Goal: Task Accomplishment & Management: Manage account settings

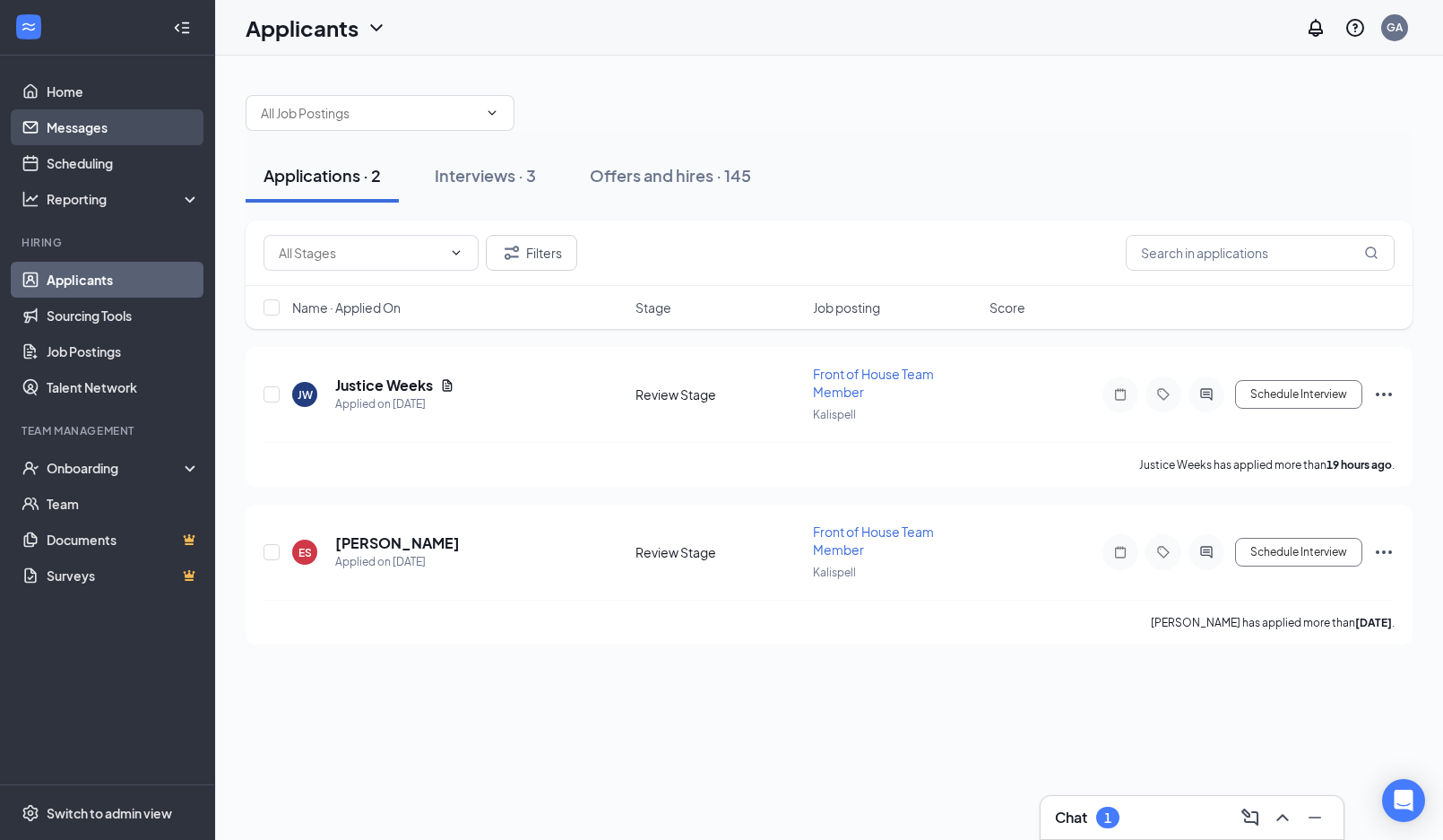
click at [97, 121] on link "Messages" at bounding box center [123, 127] width 153 height 35
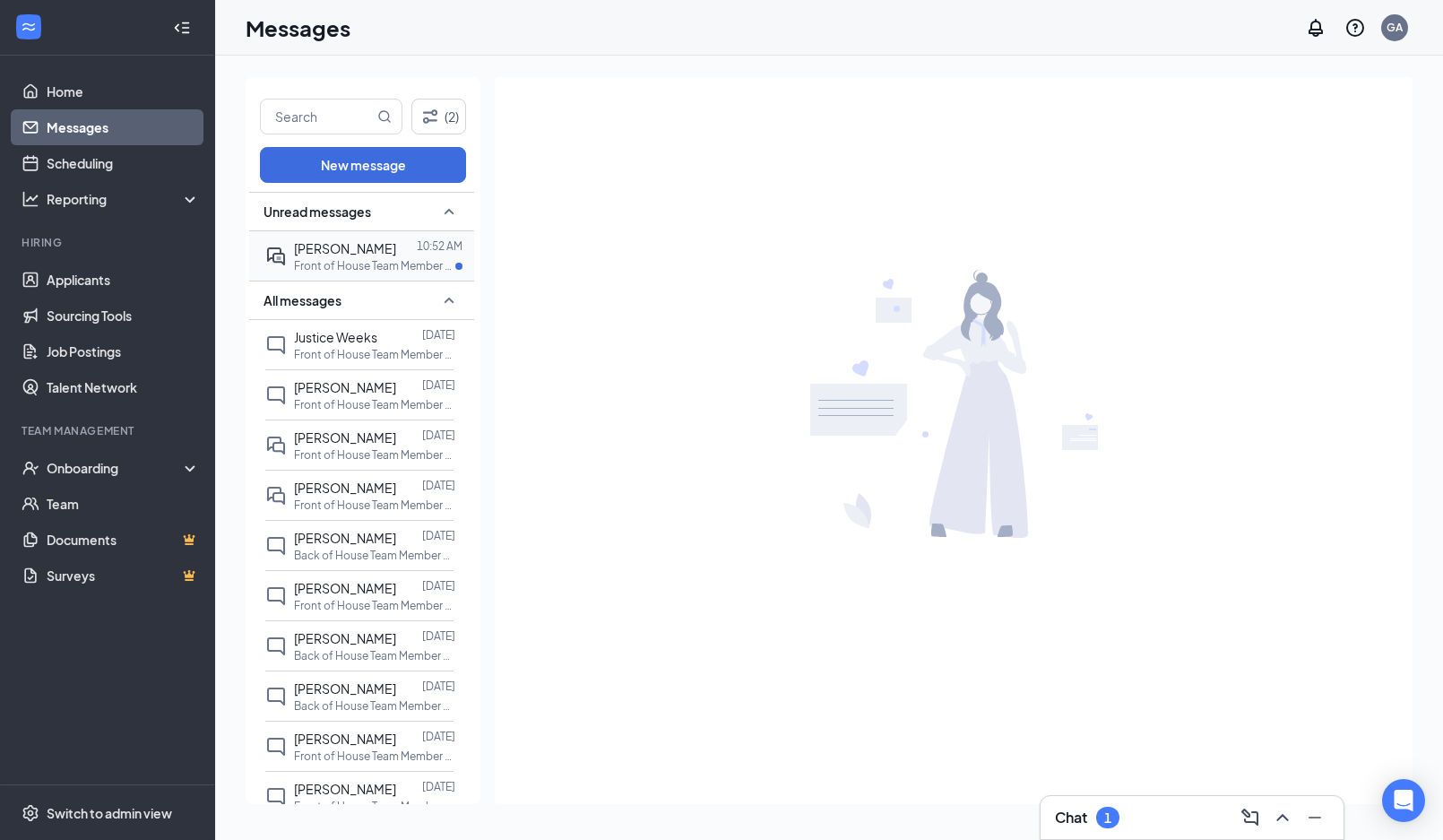
click at [356, 254] on span "[PERSON_NAME]" at bounding box center [344, 247] width 102 height 16
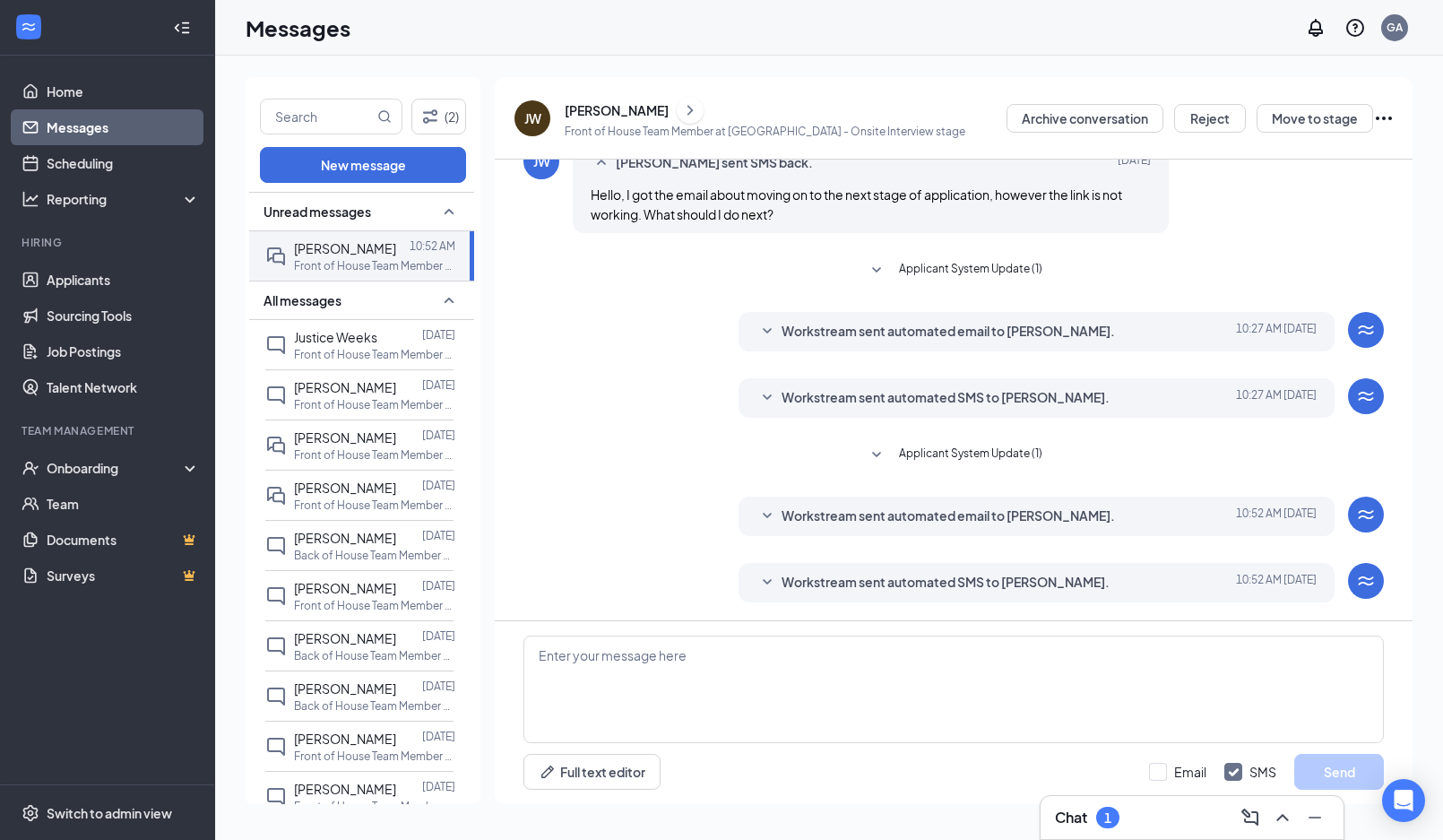
scroll to position [177, 0]
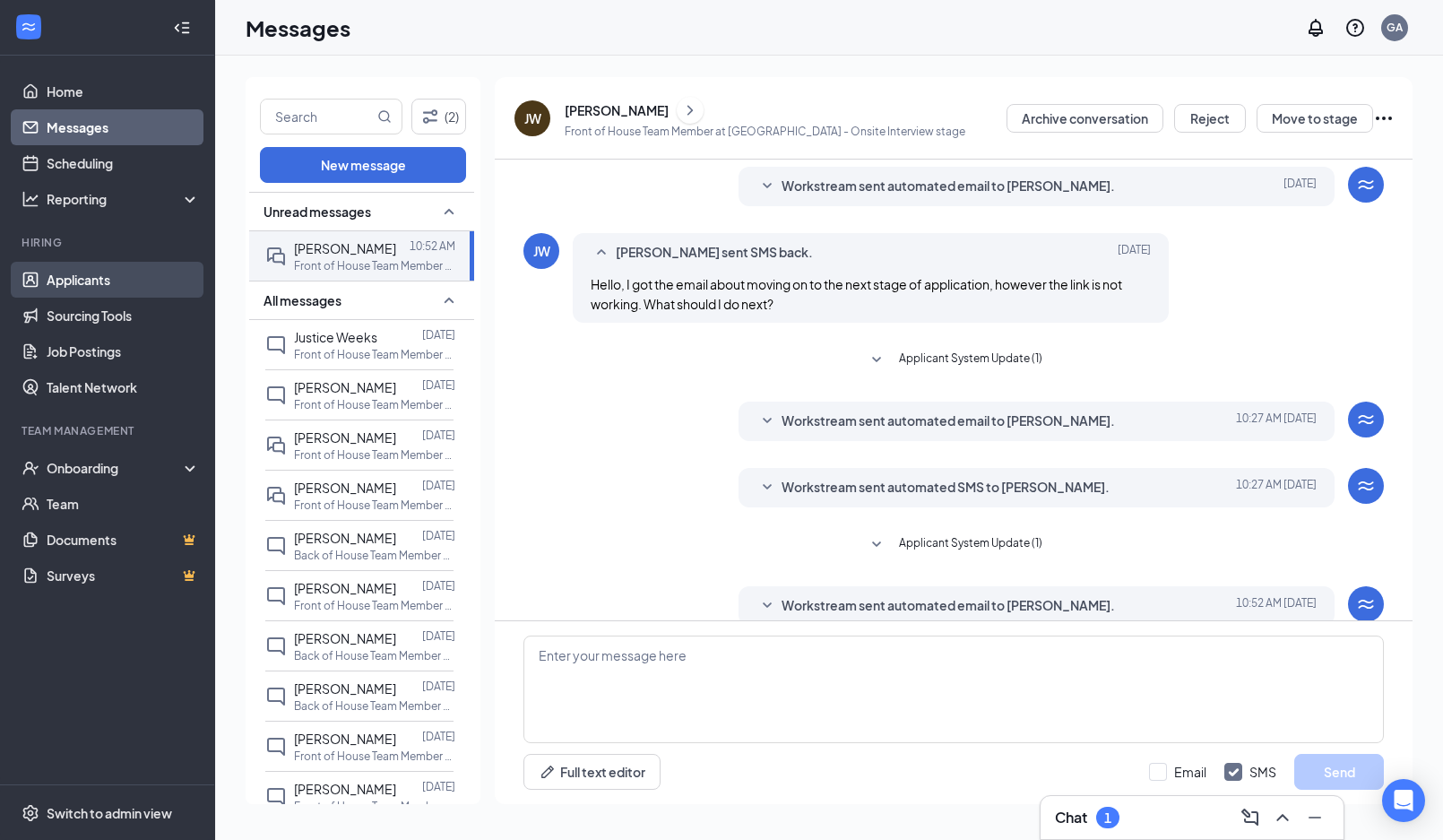
click at [77, 278] on link "Applicants" at bounding box center [123, 279] width 153 height 35
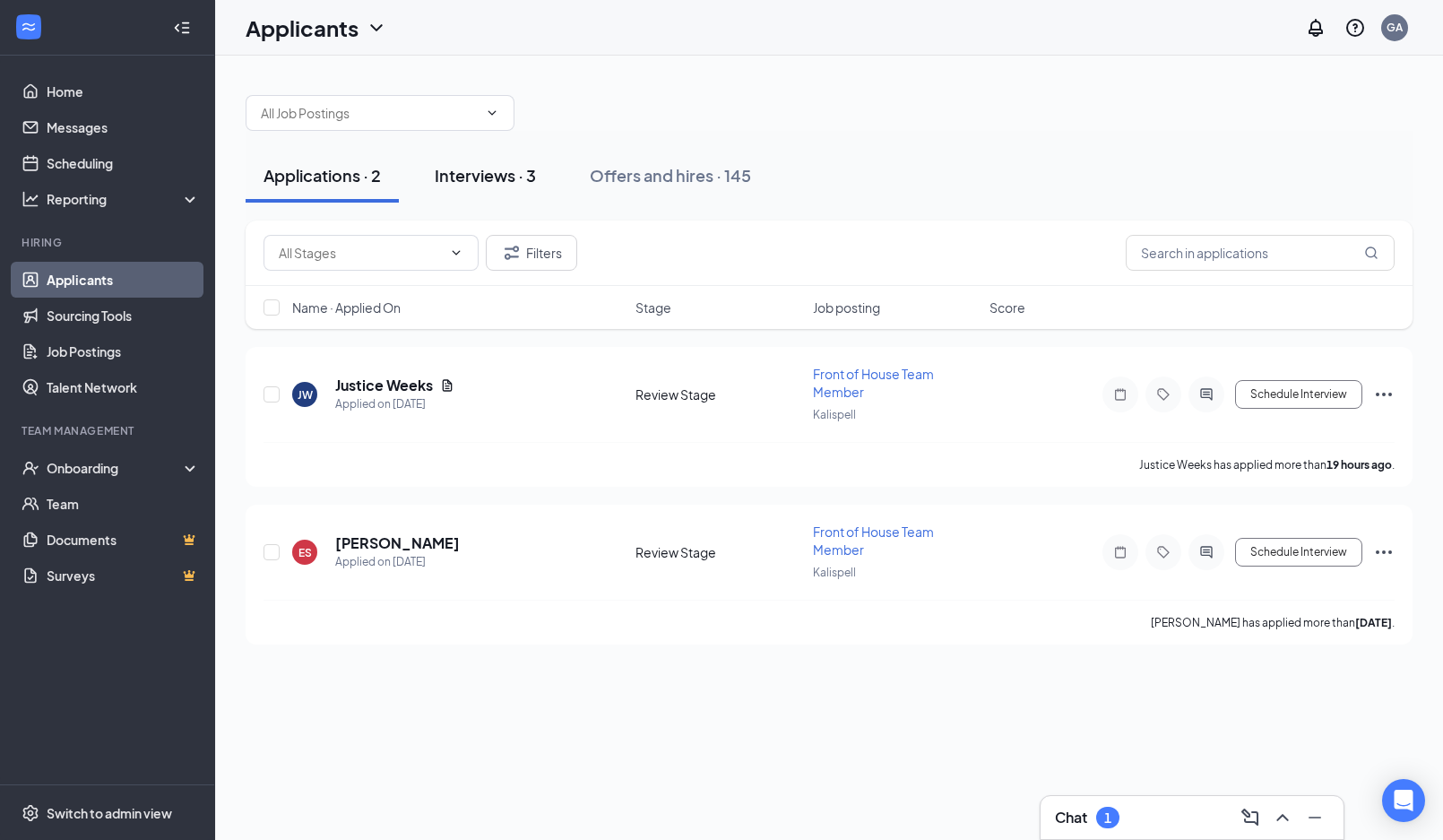
click at [498, 167] on div "Interviews · 3" at bounding box center [485, 175] width 101 height 22
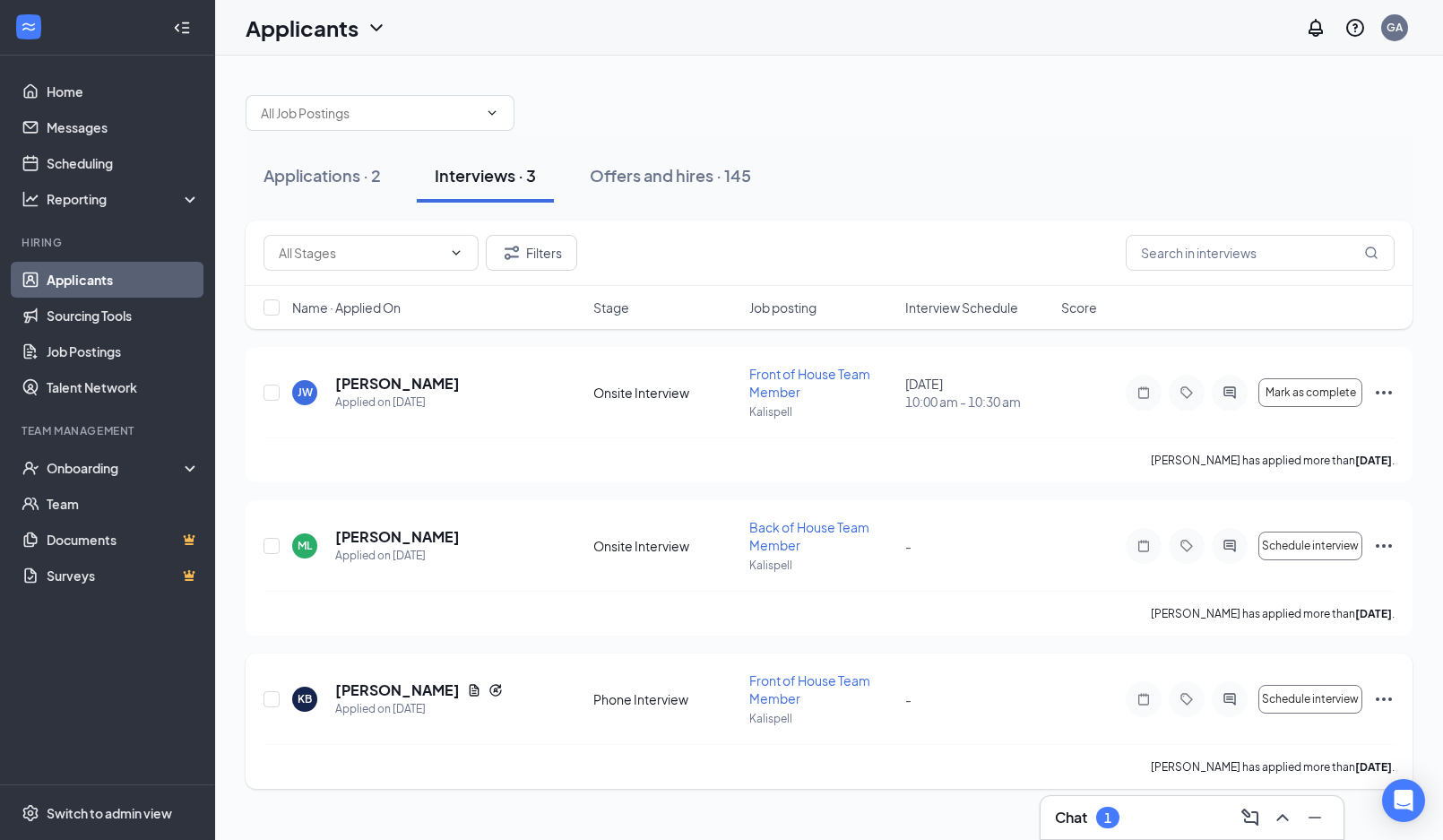
click at [1388, 704] on icon "Ellipses" at bounding box center [1383, 698] width 21 height 21
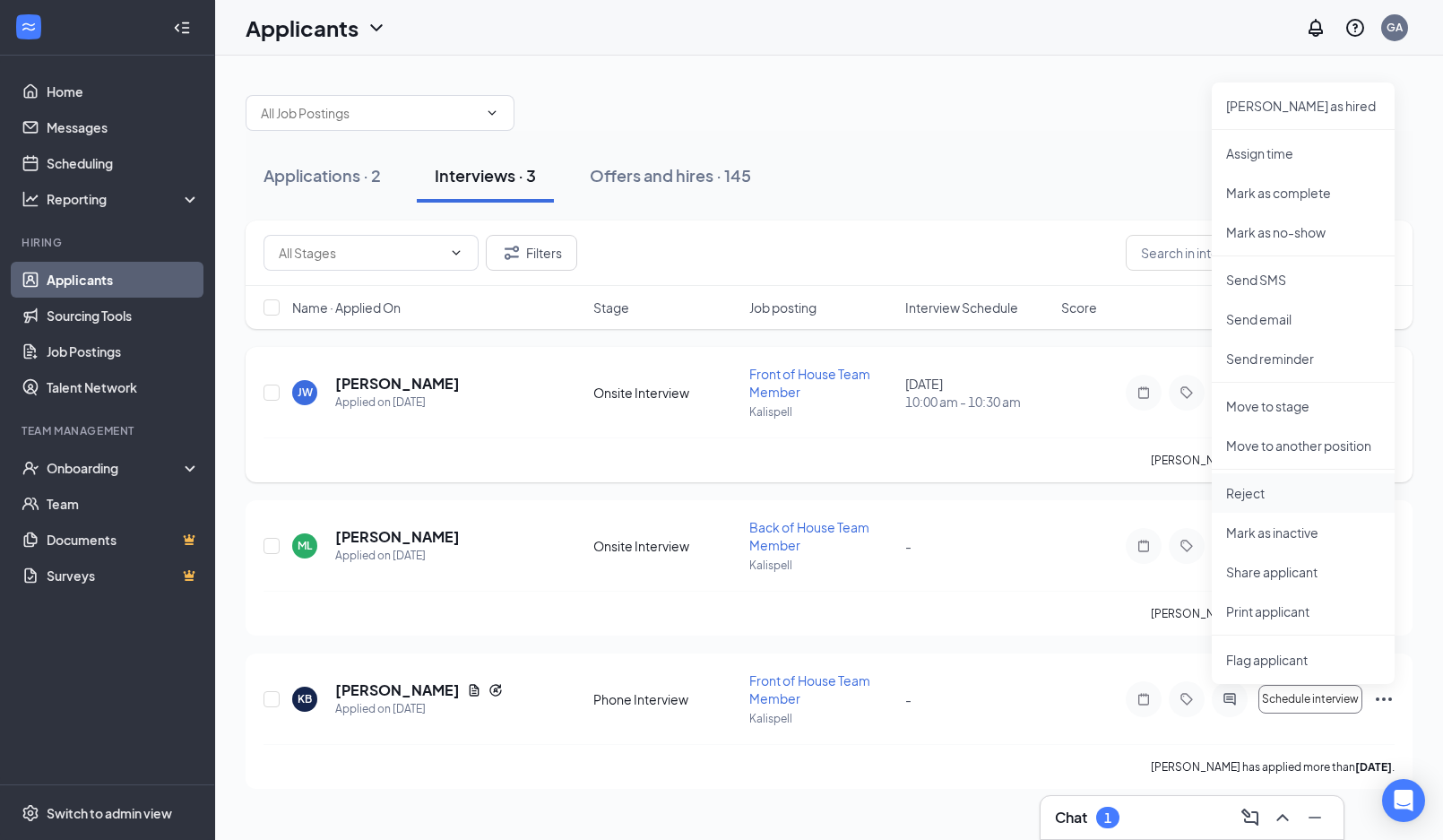
click at [1246, 491] on p "Reject" at bounding box center [1302, 492] width 154 height 18
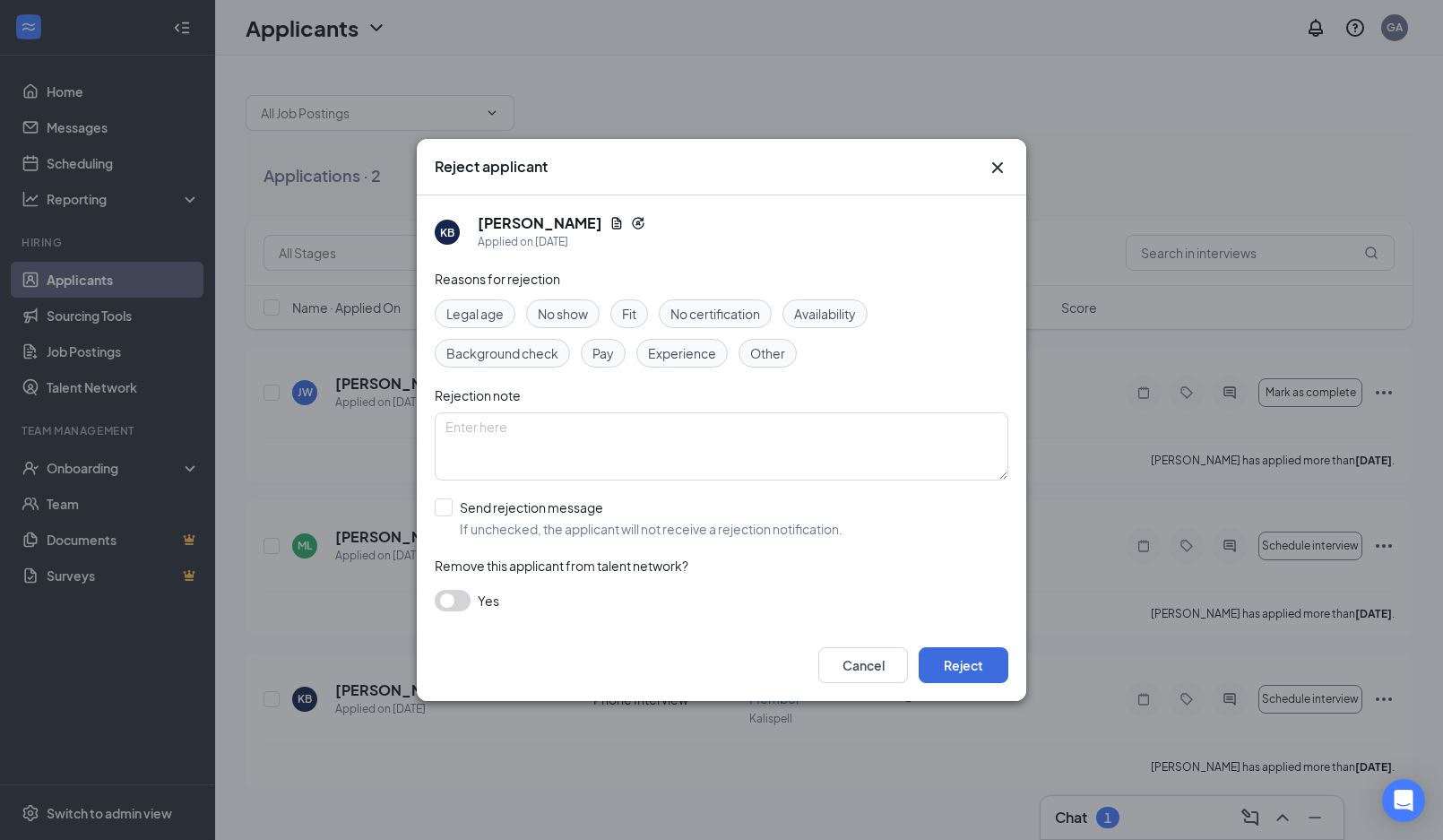
click at [553, 320] on span "No show" at bounding box center [563, 313] width 50 height 20
click at [441, 509] on input "Send rejection message If unchecked, the applicant will not receive a rejection…" at bounding box center [638, 518] width 408 height 39
checkbox input "true"
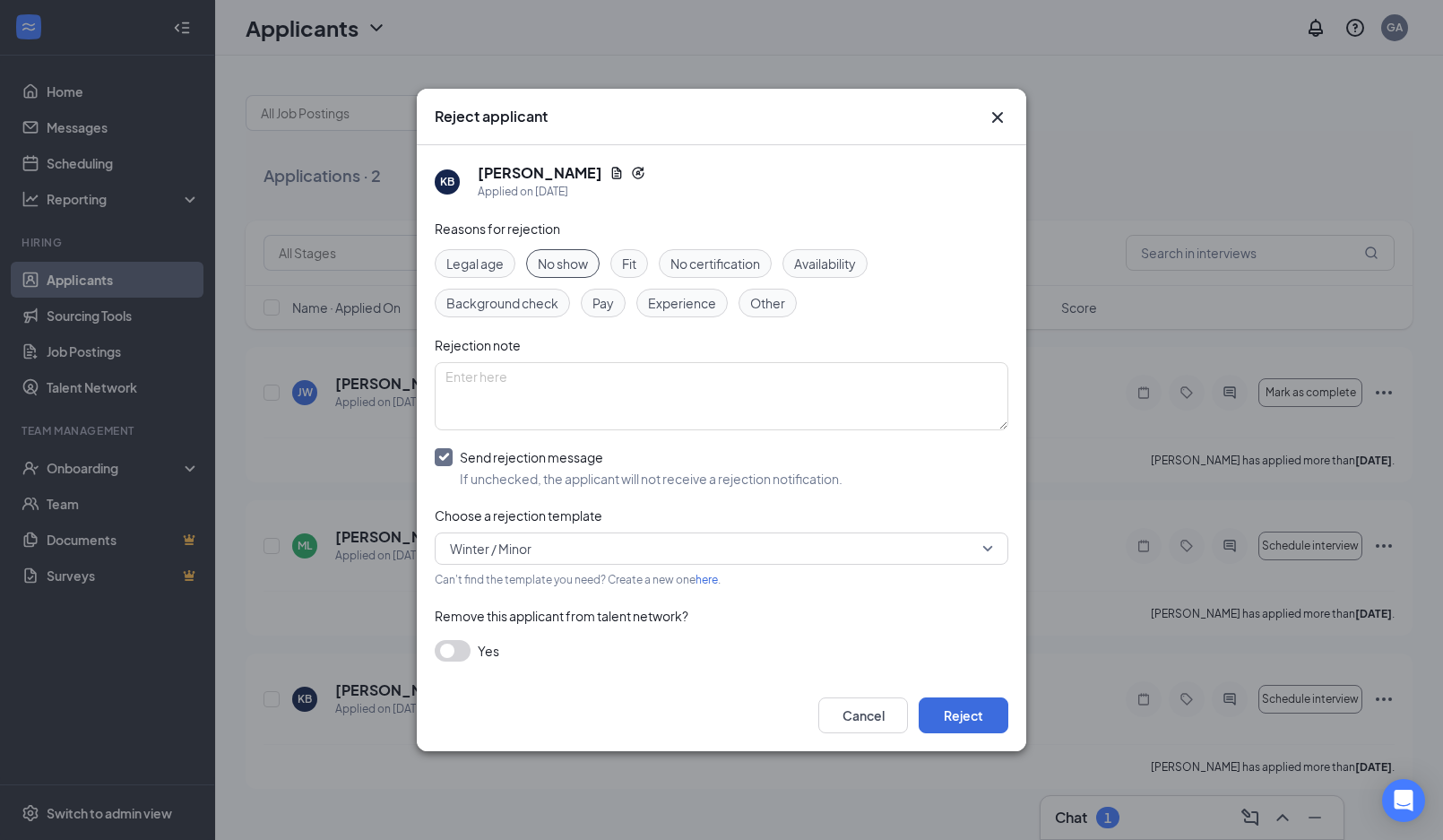
click at [598, 541] on span "Winter / Minor" at bounding box center [713, 548] width 527 height 27
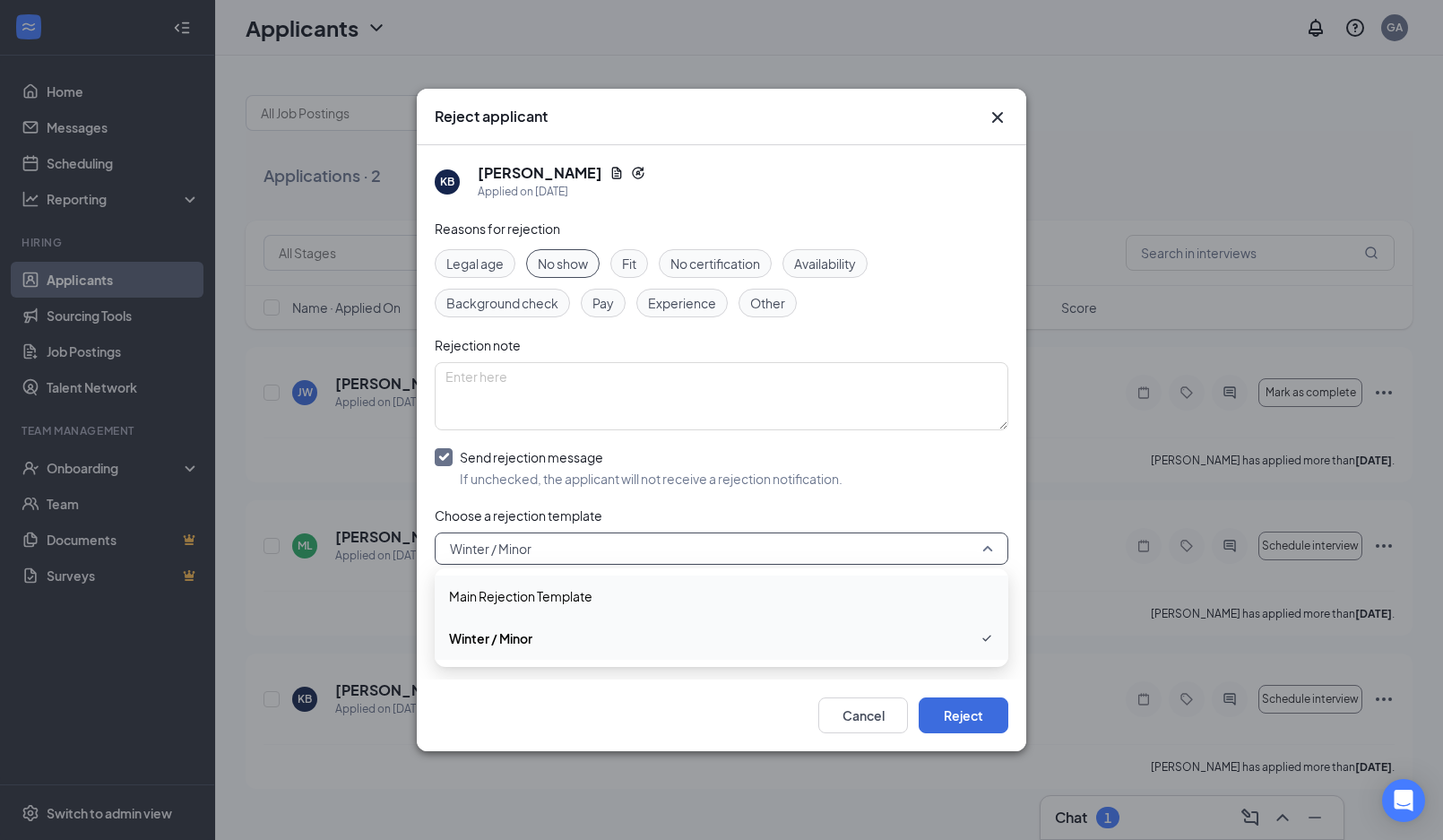
click at [524, 592] on span "Main Rejection Template" at bounding box center [521, 595] width 144 height 20
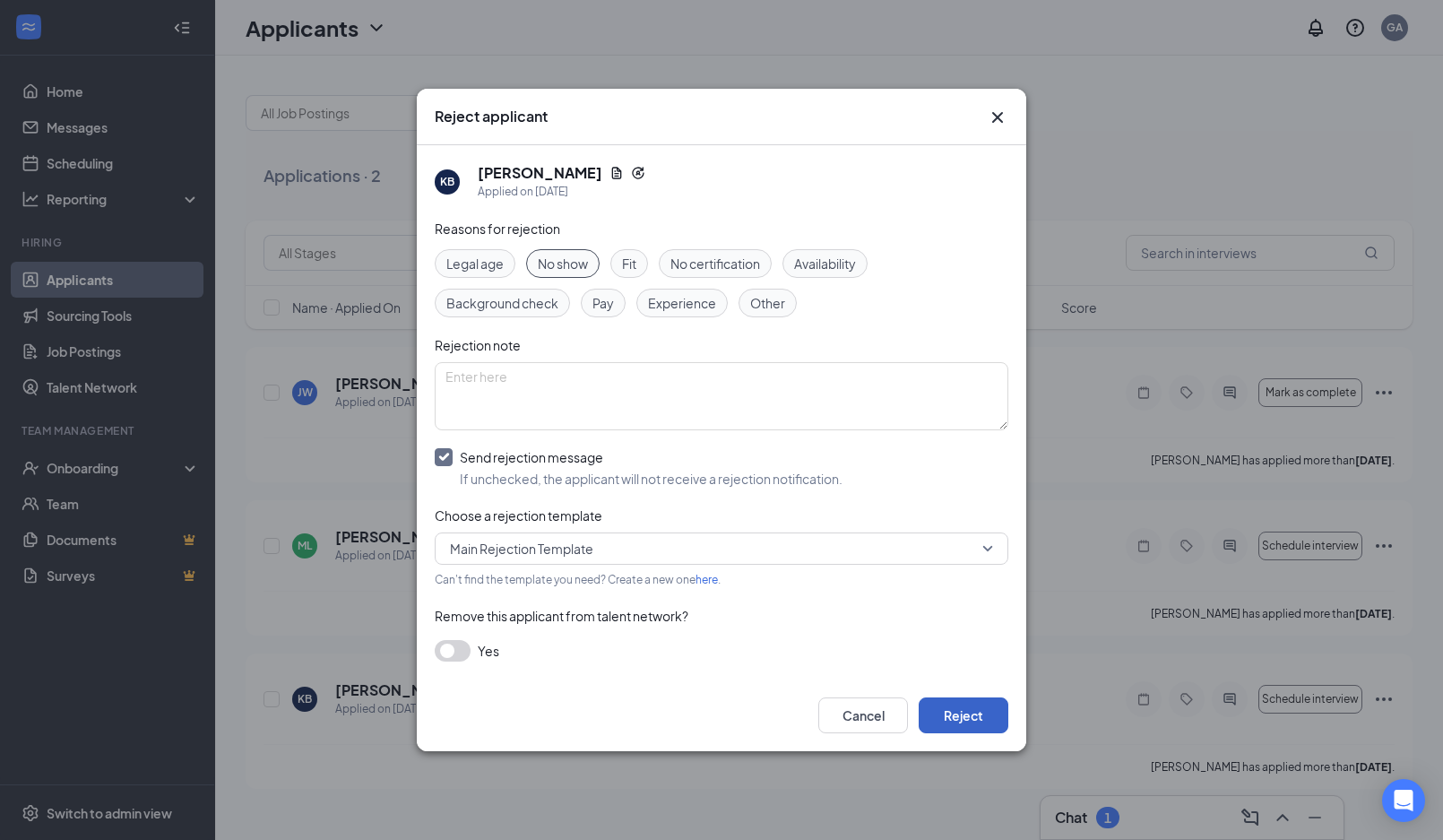
click at [962, 709] on button "Reject" at bounding box center [963, 715] width 90 height 35
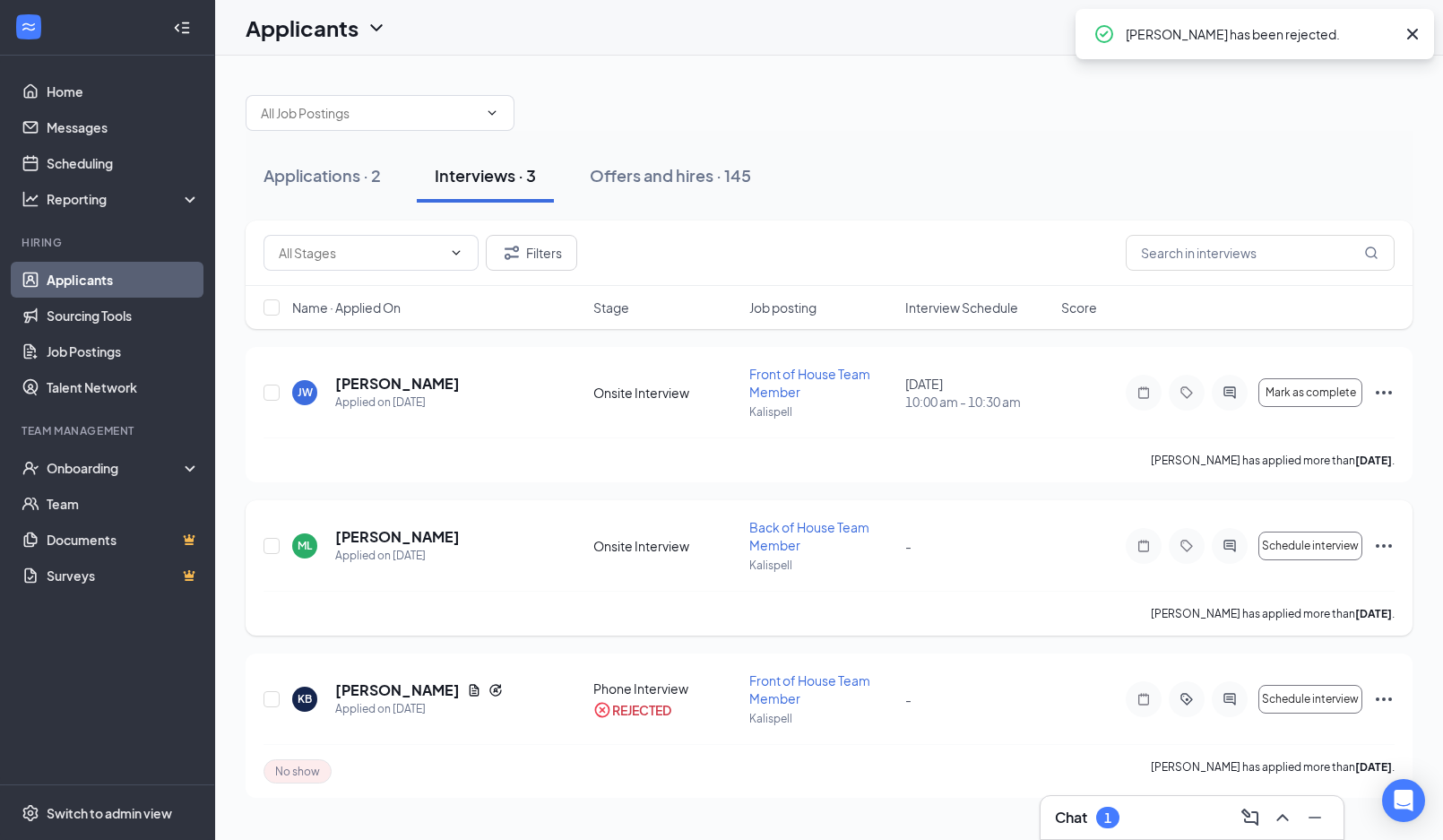
click at [1387, 542] on icon "Ellipses" at bounding box center [1383, 545] width 21 height 21
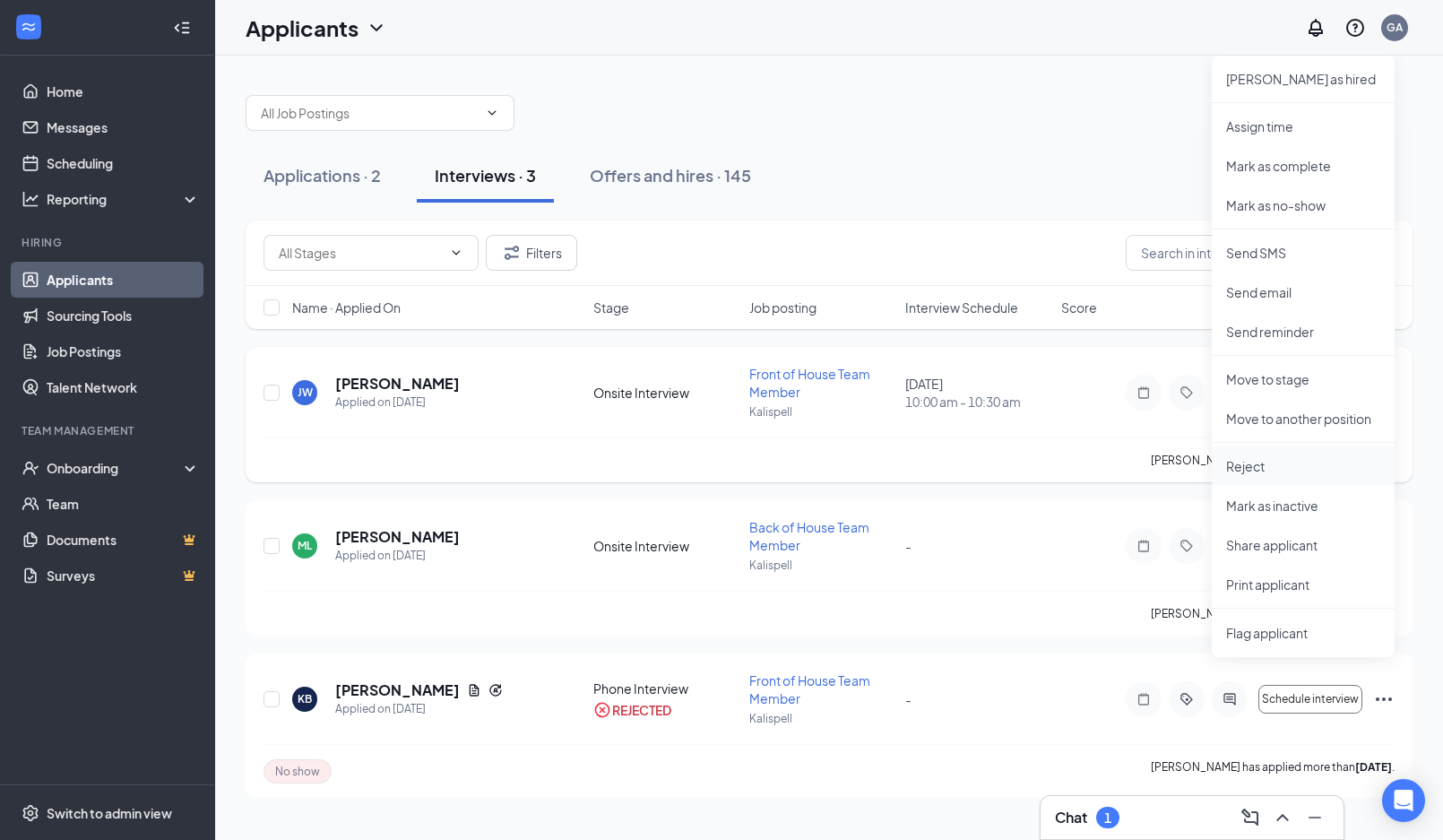
click at [1281, 464] on p "Reject" at bounding box center [1302, 466] width 154 height 18
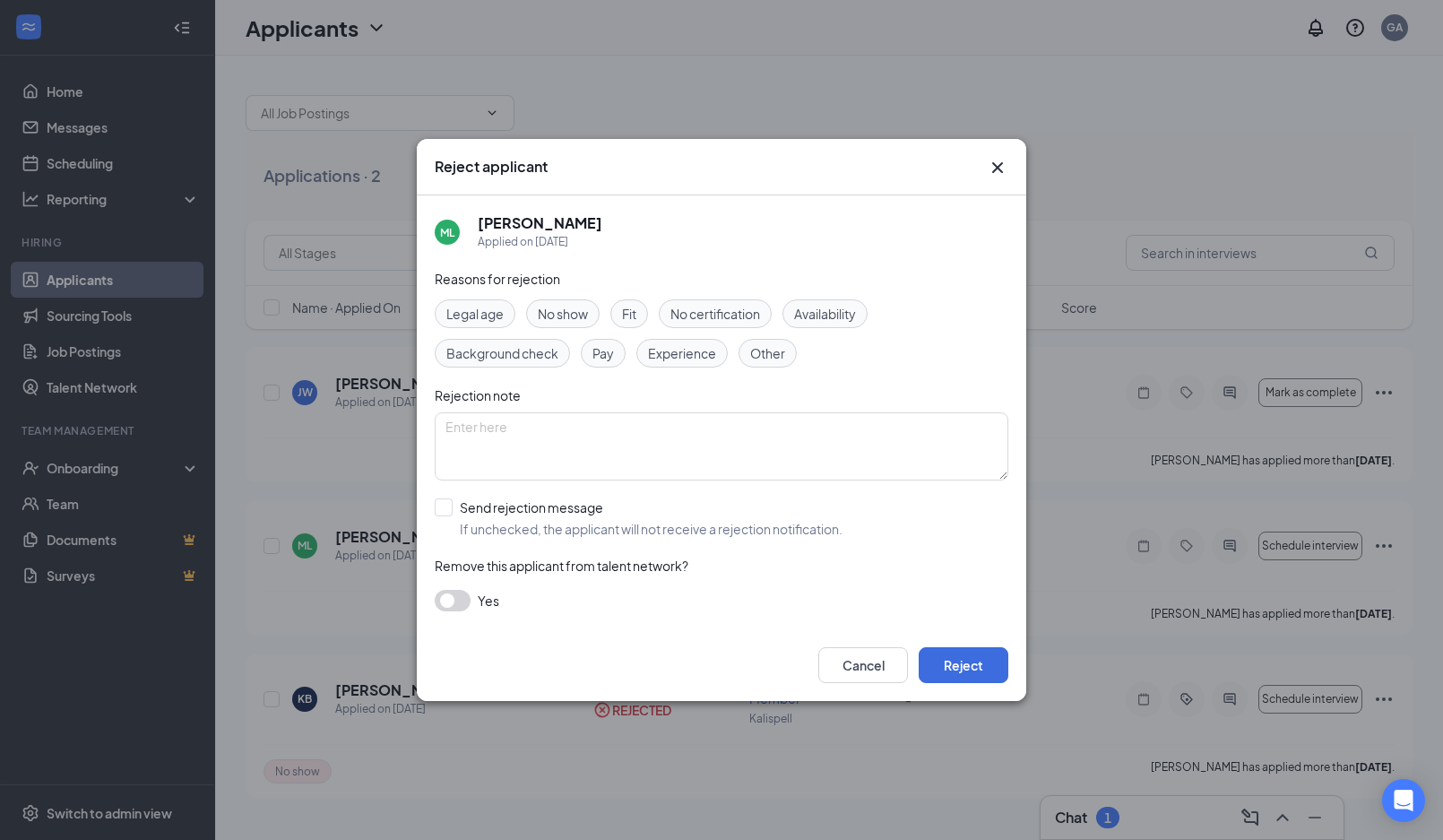
click at [567, 317] on span "No show" at bounding box center [563, 313] width 50 height 20
click at [450, 515] on input "Send rejection message If unchecked, the applicant will not receive a rejection…" at bounding box center [638, 518] width 408 height 39
checkbox input "true"
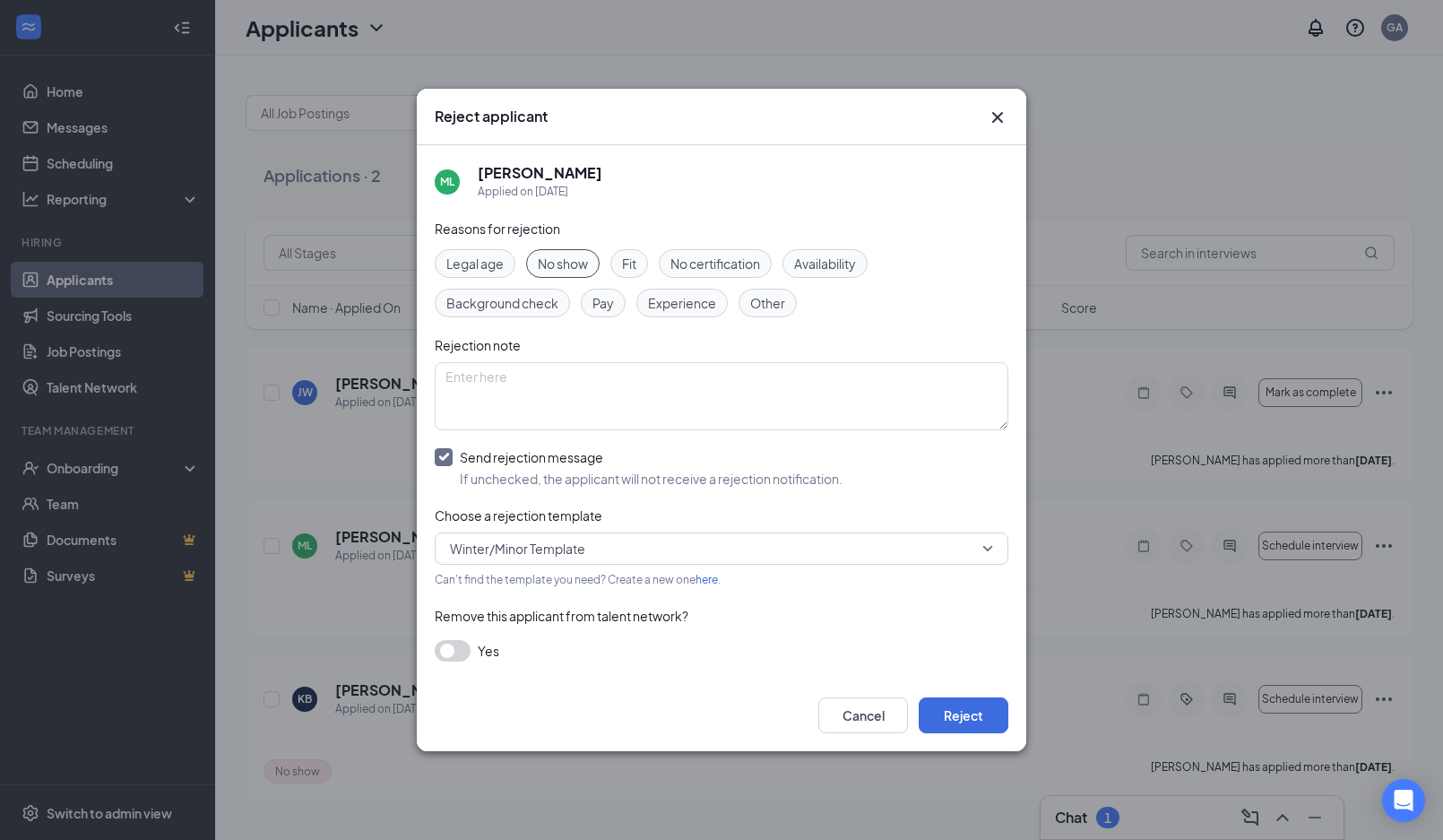
click at [563, 550] on span "Winter/Minor Template" at bounding box center [517, 548] width 135 height 27
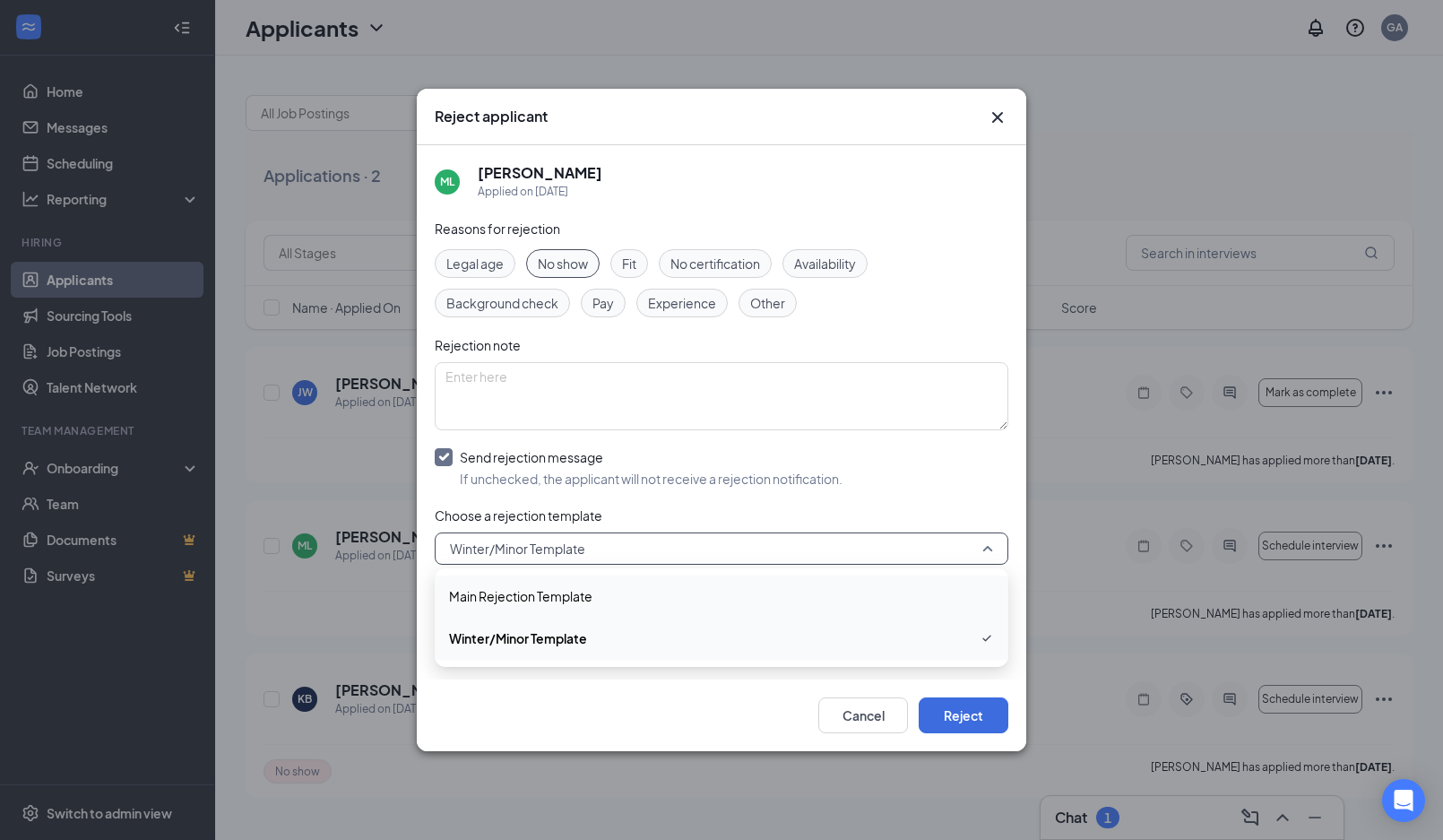
click at [519, 599] on span "Main Rejection Template" at bounding box center [521, 595] width 144 height 20
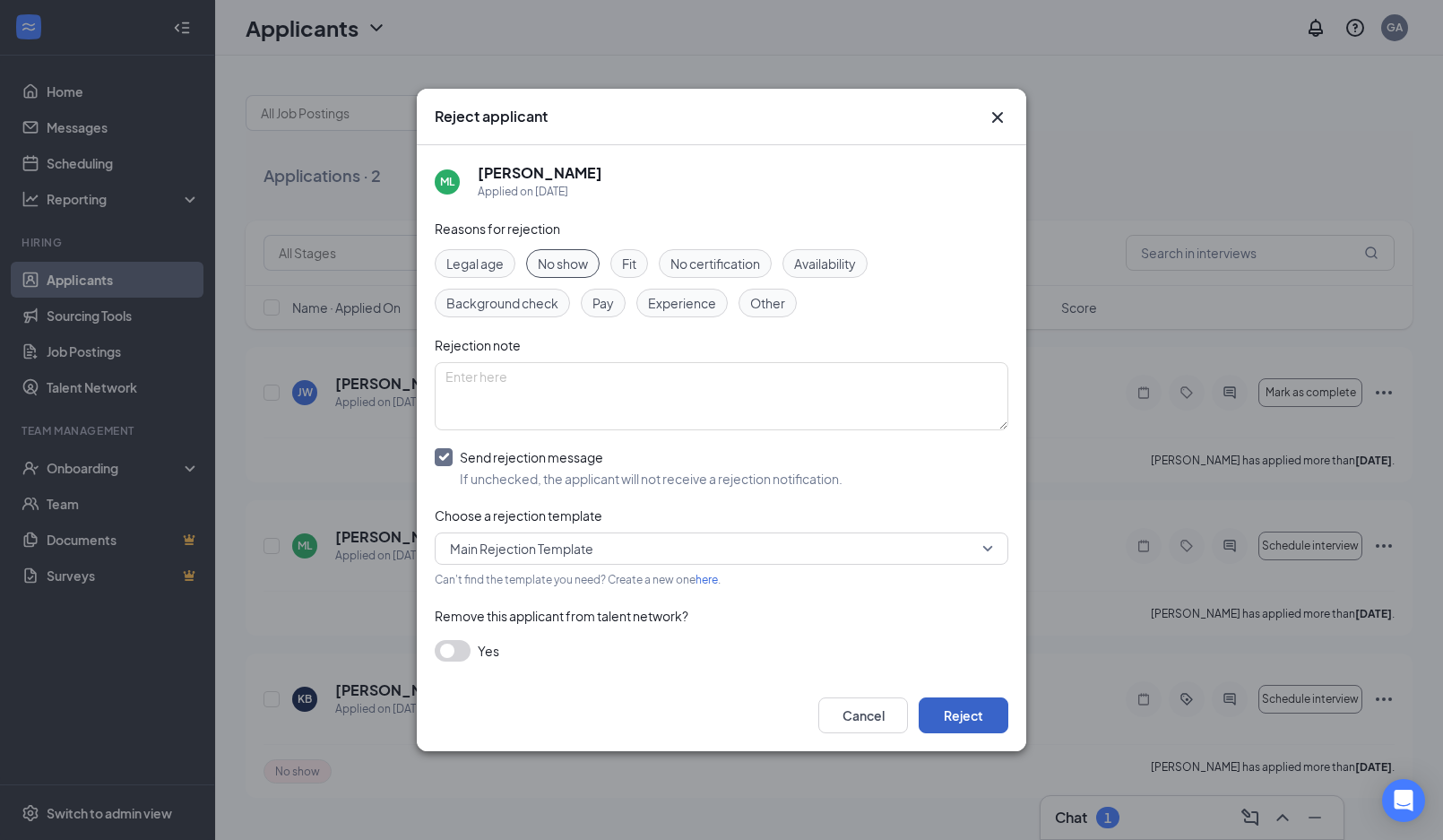
click at [963, 707] on button "Reject" at bounding box center [963, 715] width 90 height 35
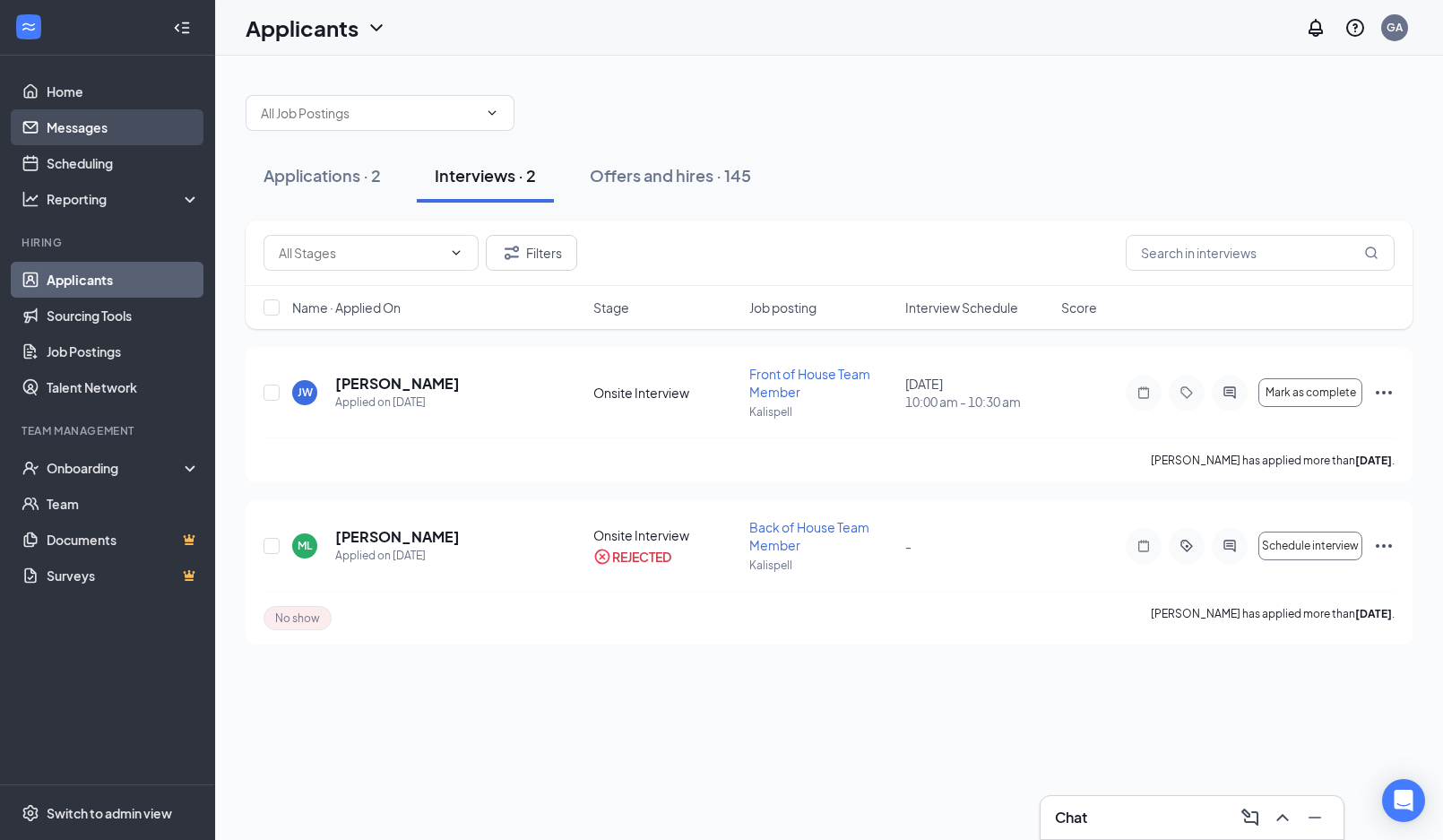
click at [113, 131] on link "Messages" at bounding box center [123, 127] width 153 height 35
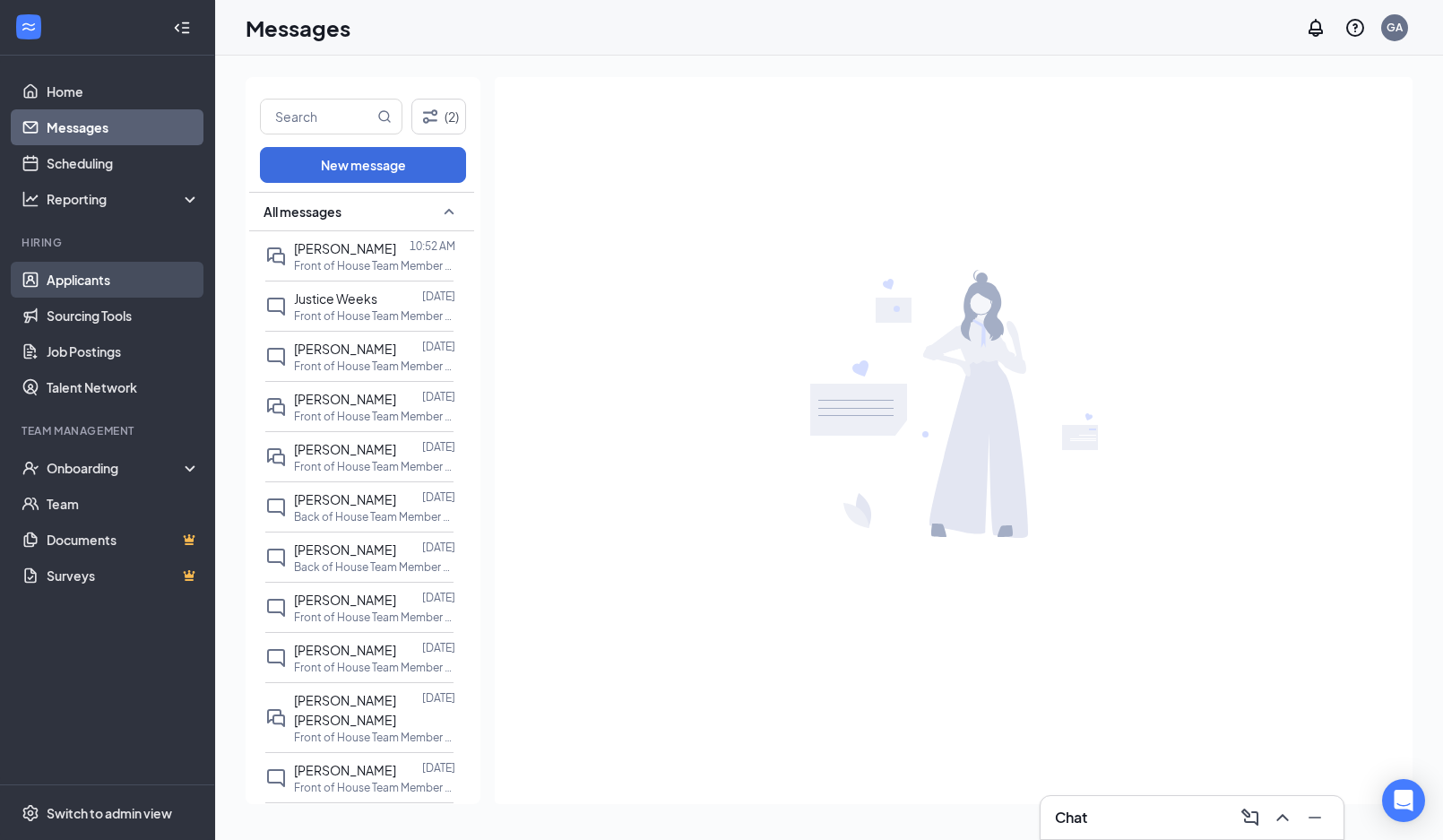
click at [81, 270] on link "Applicants" at bounding box center [123, 279] width 153 height 35
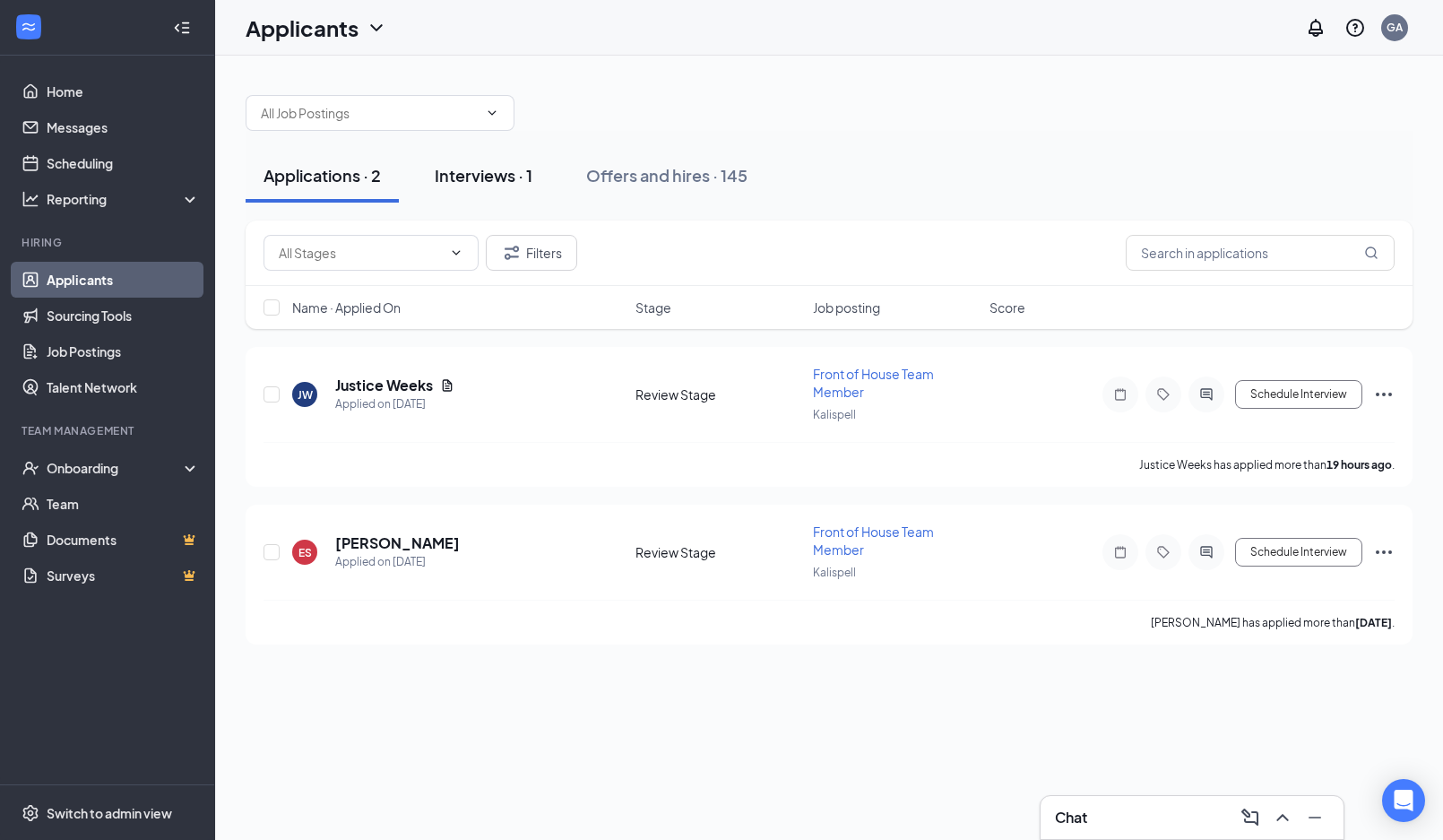
click at [448, 178] on div "Interviews · 1" at bounding box center [483, 175] width 98 height 22
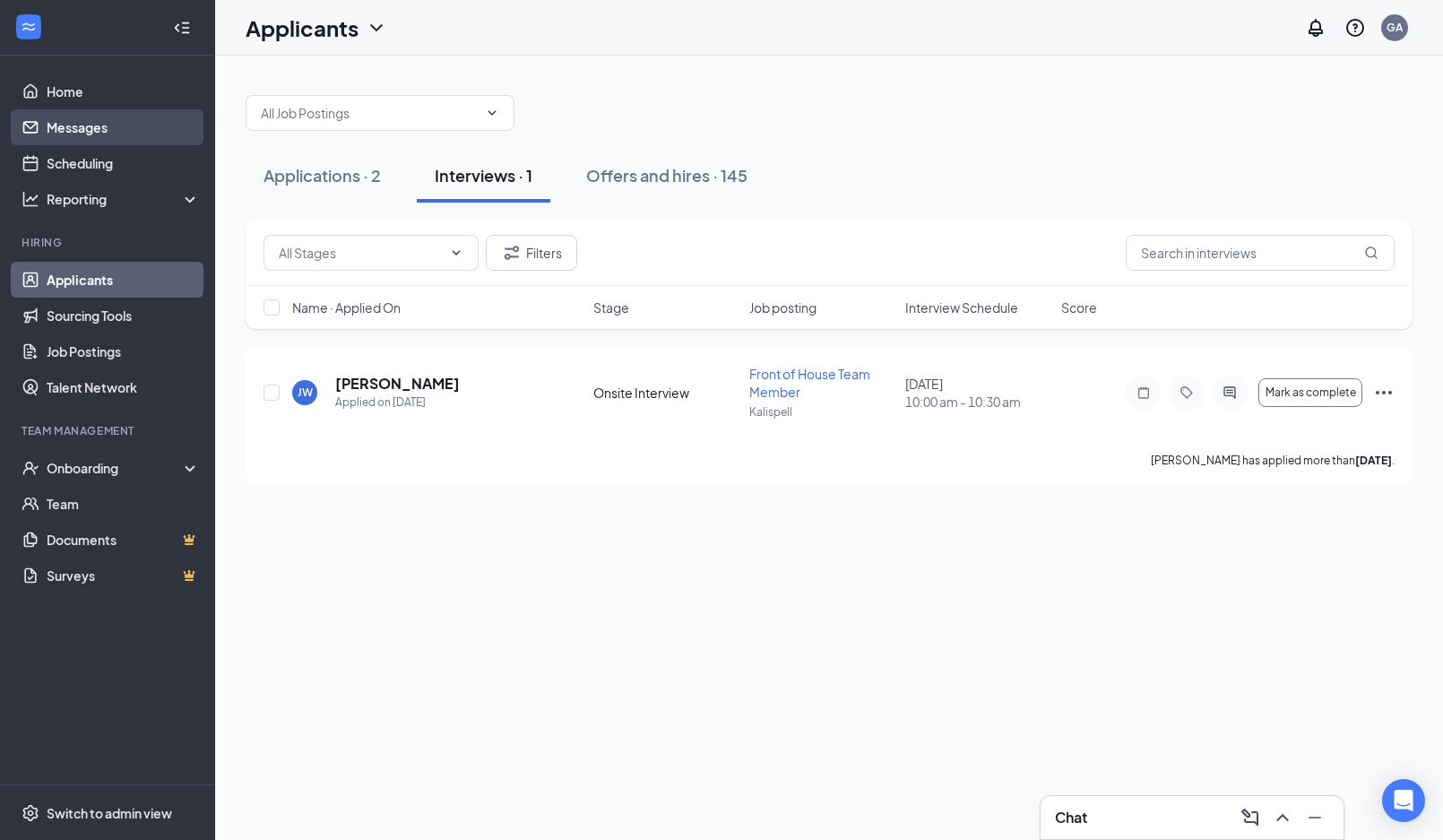
click at [73, 136] on link "Messages" at bounding box center [123, 127] width 153 height 35
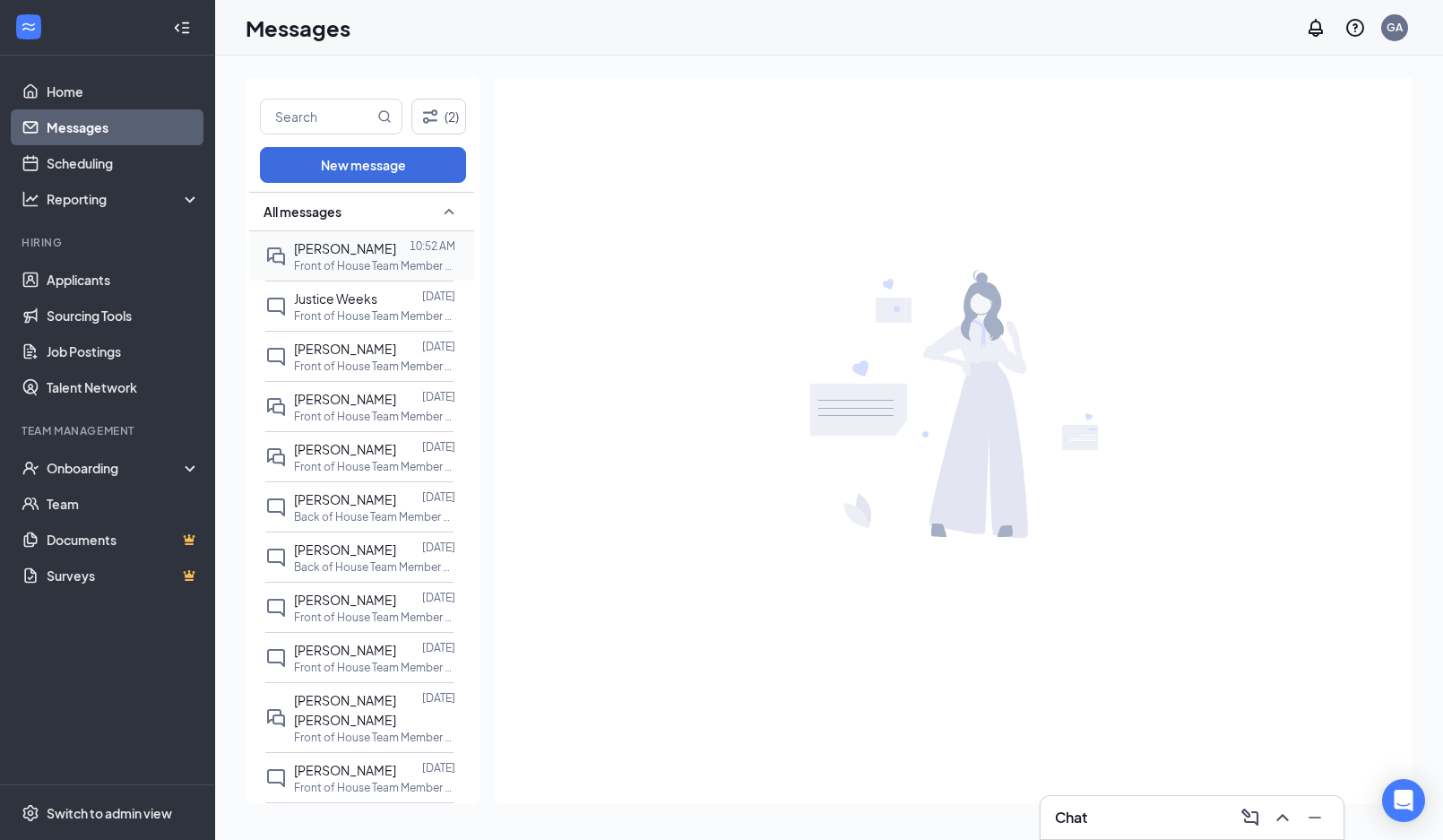
click at [341, 259] on p "Front of House Team Member at [GEOGRAPHIC_DATA]" at bounding box center [374, 266] width 161 height 15
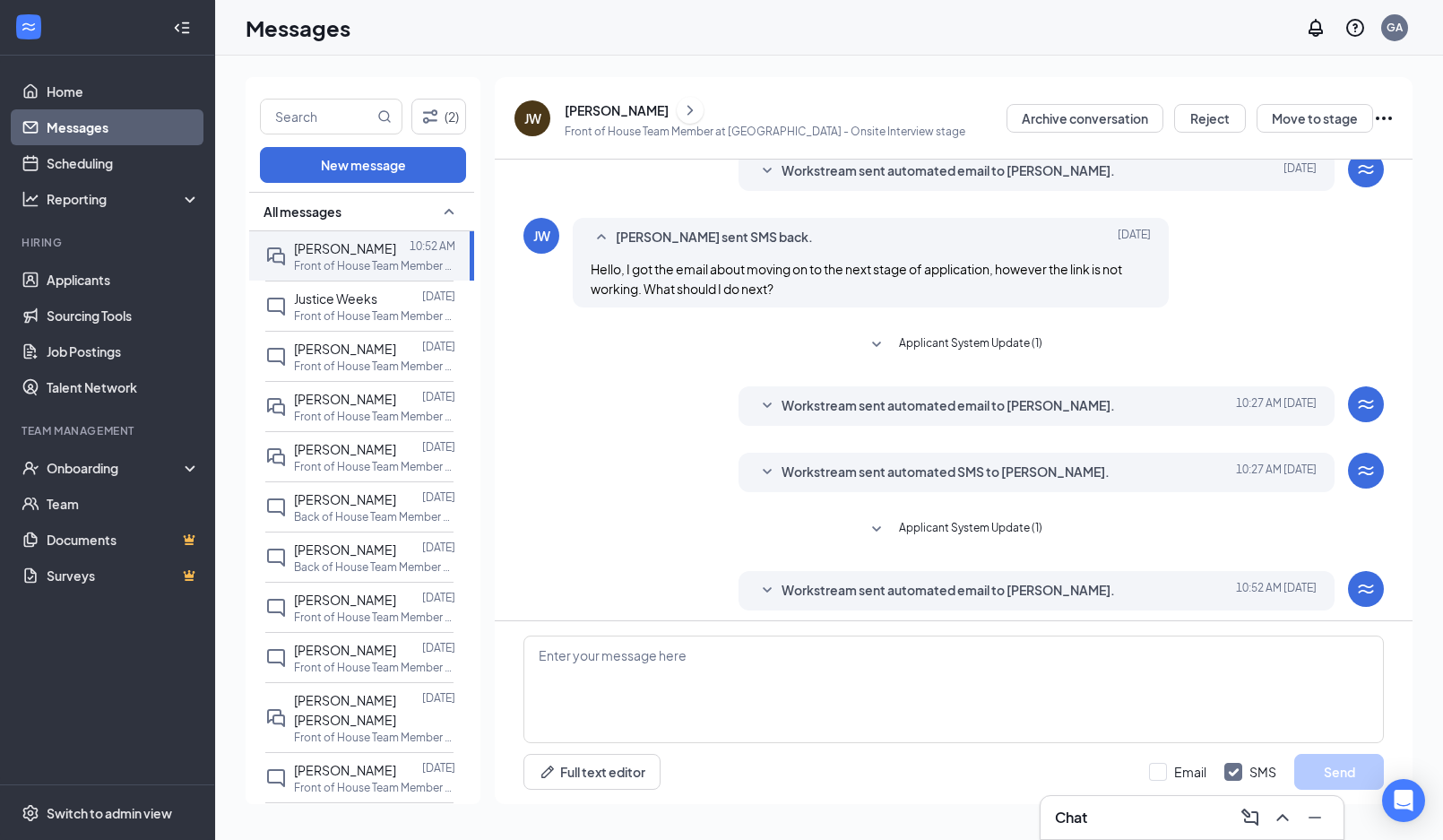
scroll to position [267, 0]
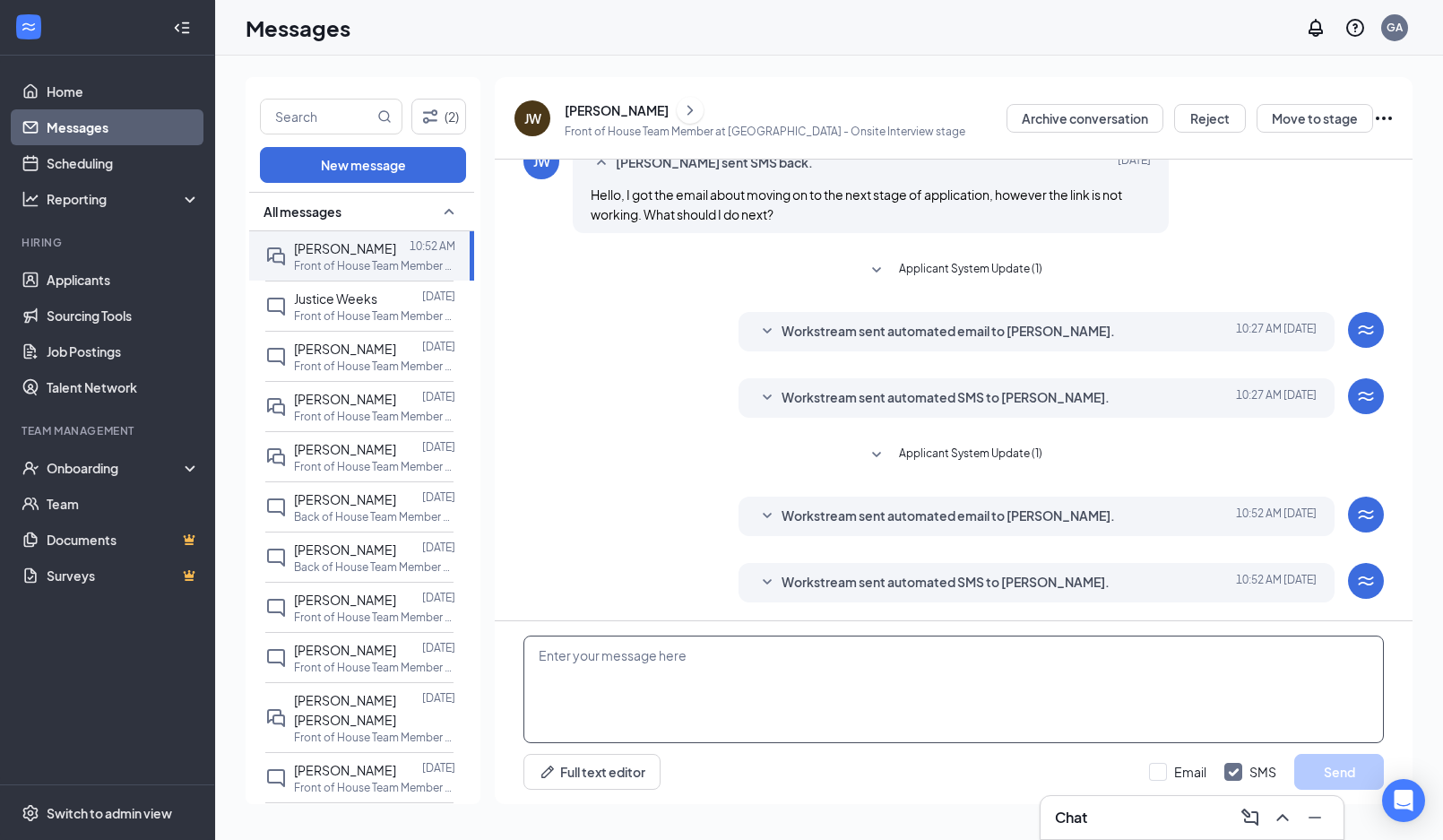
drag, startPoint x: 792, startPoint y: 669, endPoint x: 795, endPoint y: 661, distance: 8.5
click at [794, 662] on textarea at bounding box center [954, 689] width 861 height 107
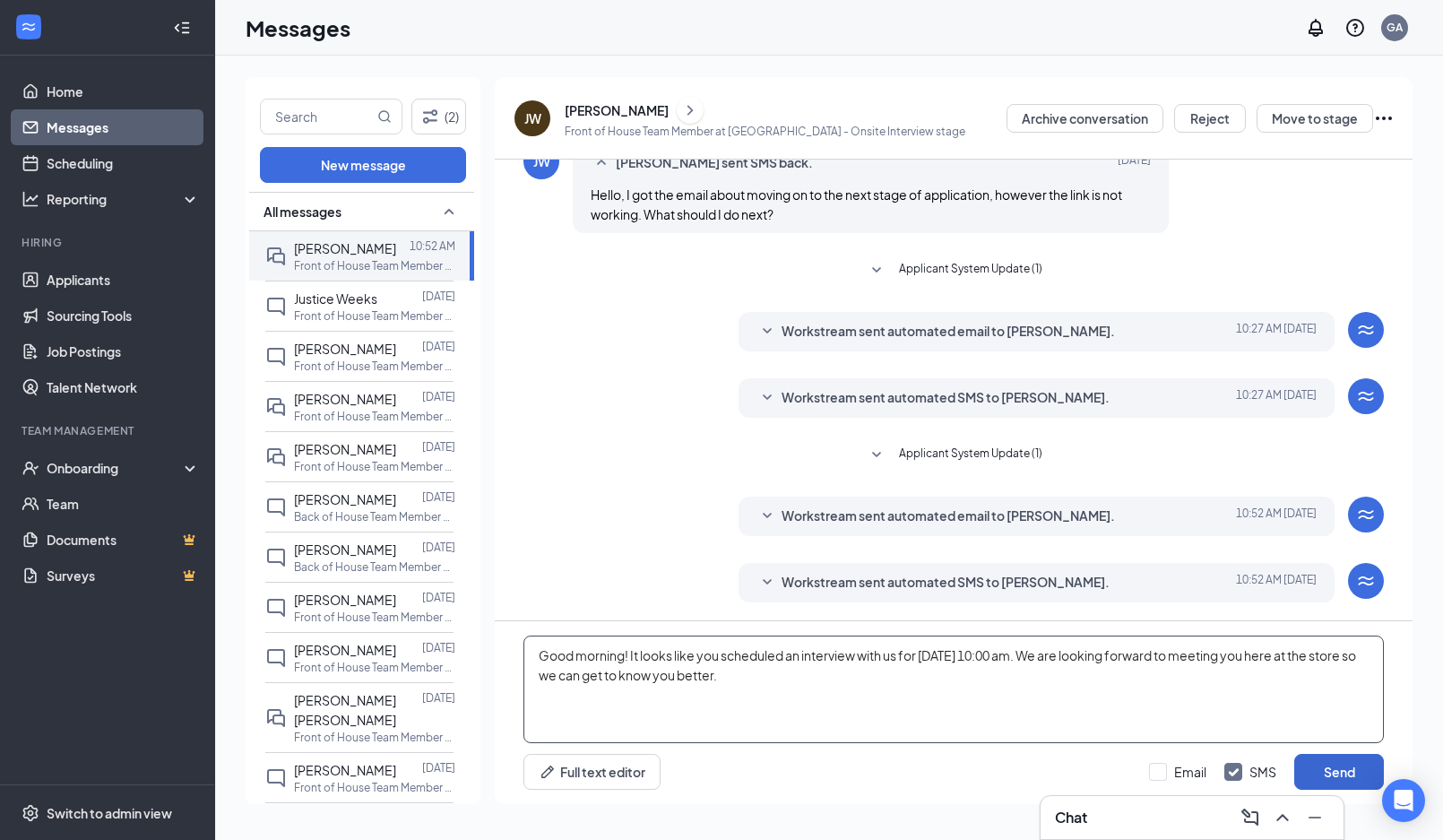
type textarea "Good morning! It looks like you scheduled an interview with us for [DATE] 10:00…"
click at [1335, 777] on button "Send" at bounding box center [1338, 771] width 90 height 35
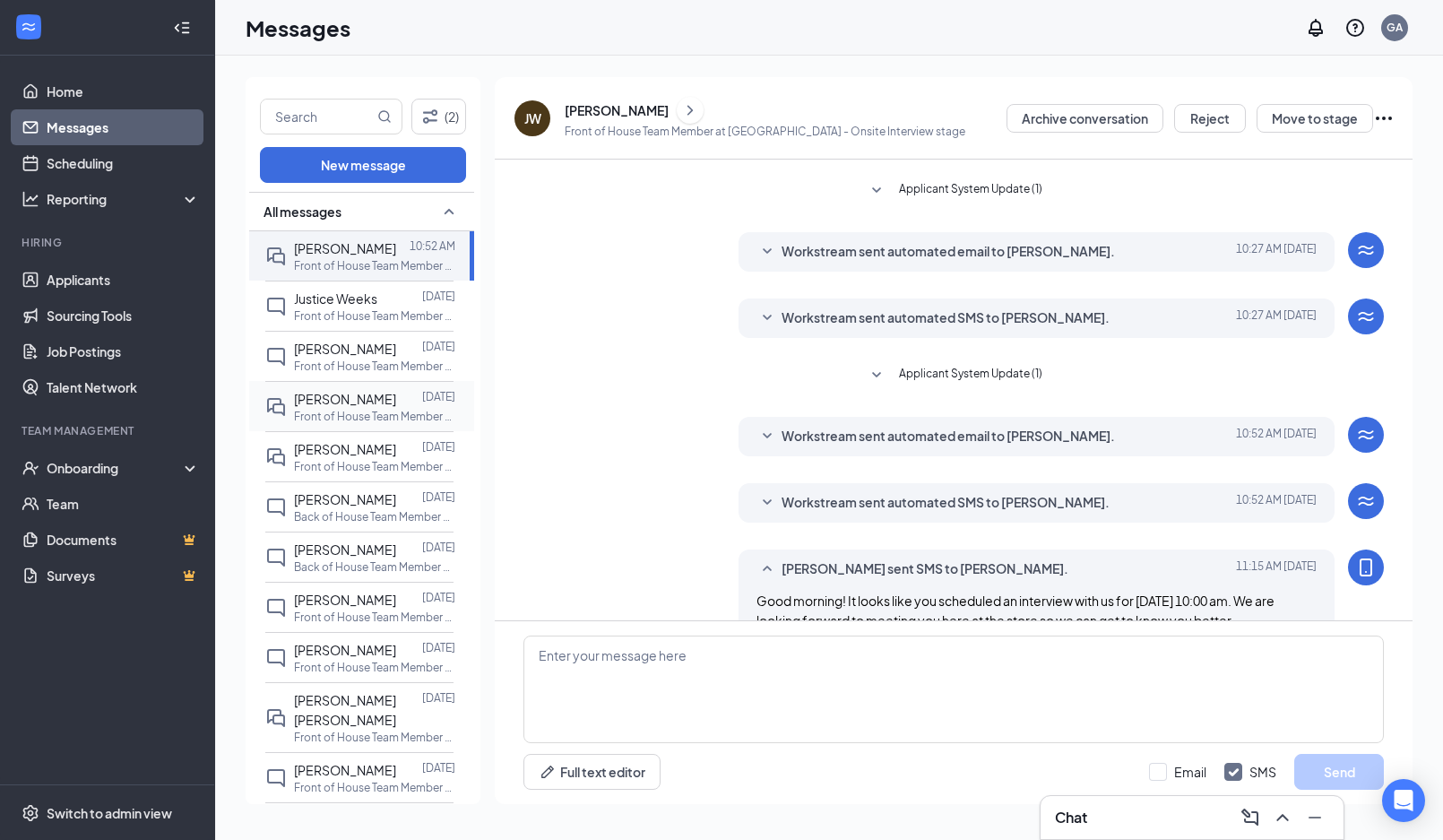
scroll to position [384, 0]
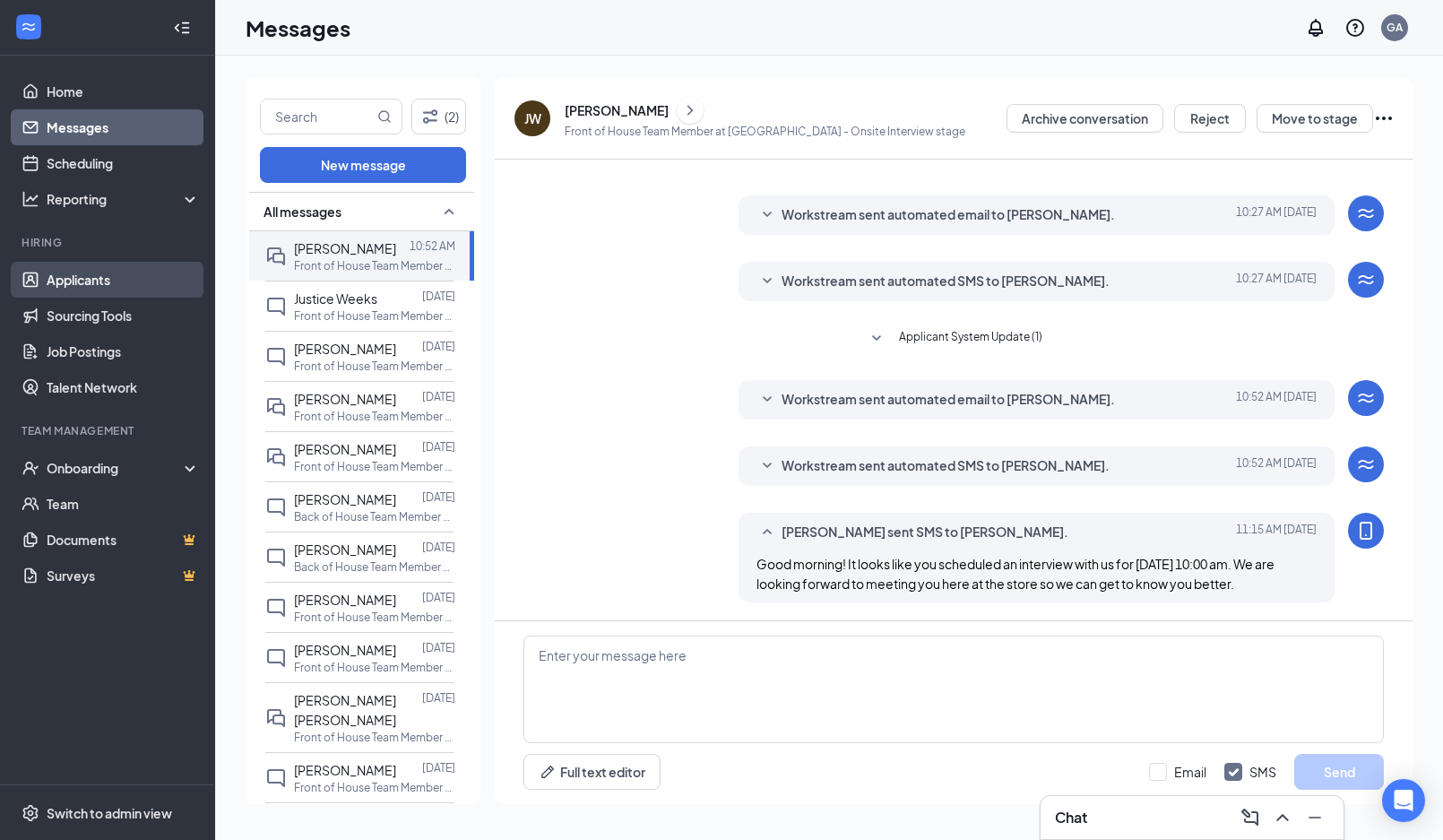
click at [98, 278] on link "Applicants" at bounding box center [123, 279] width 153 height 35
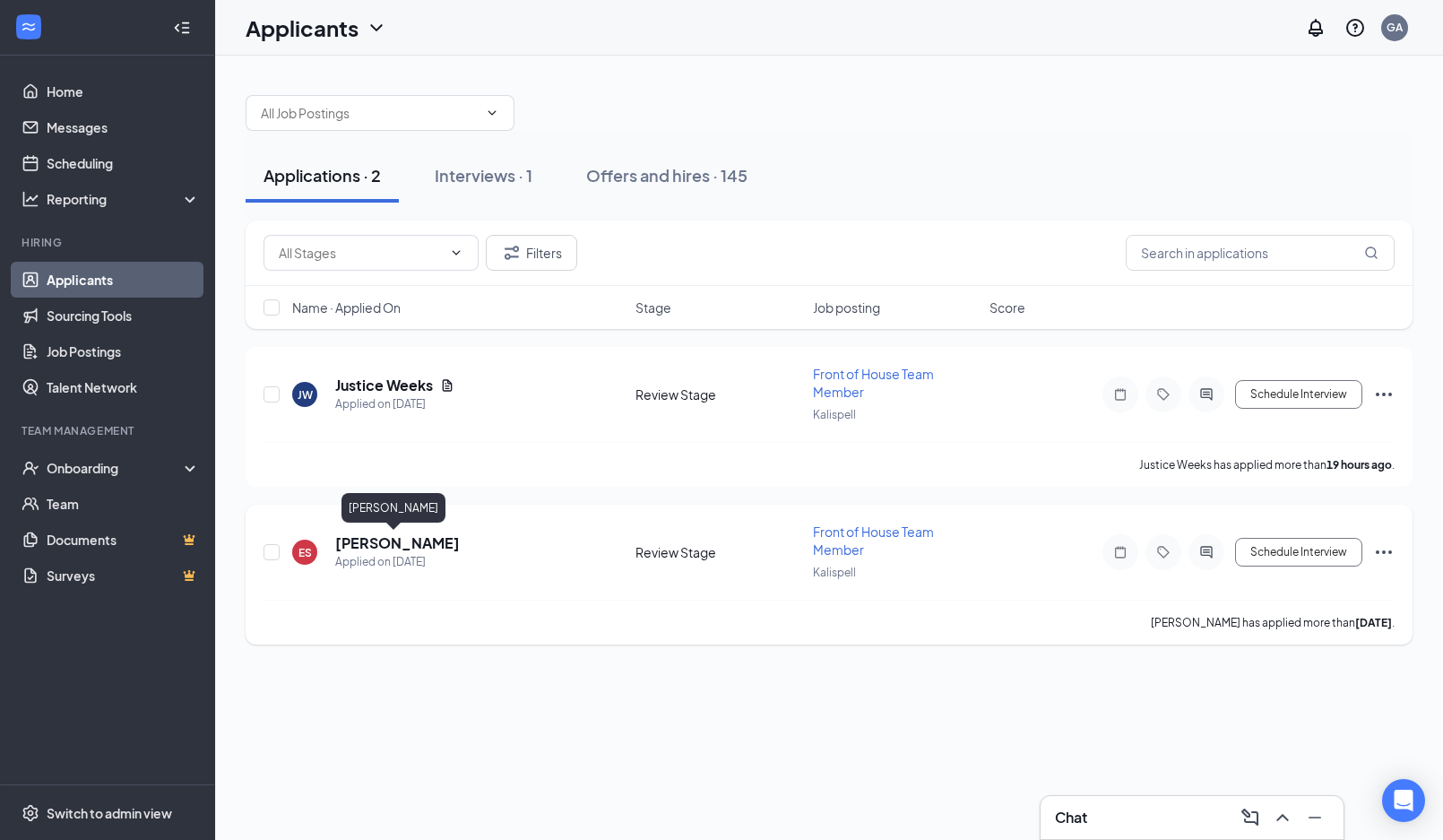
click at [371, 545] on h5 "[PERSON_NAME]" at bounding box center [397, 542] width 124 height 20
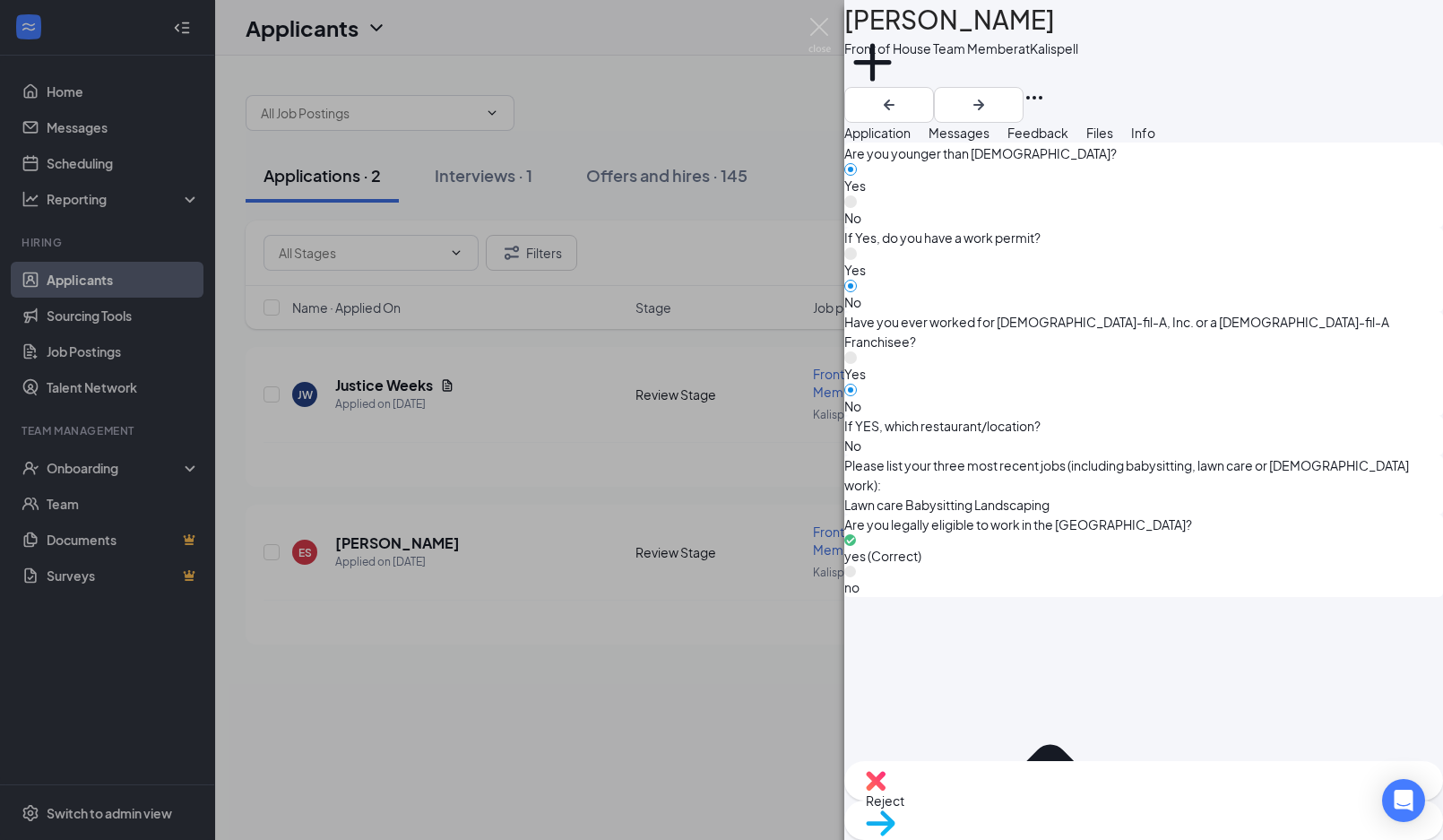
scroll to position [899, 0]
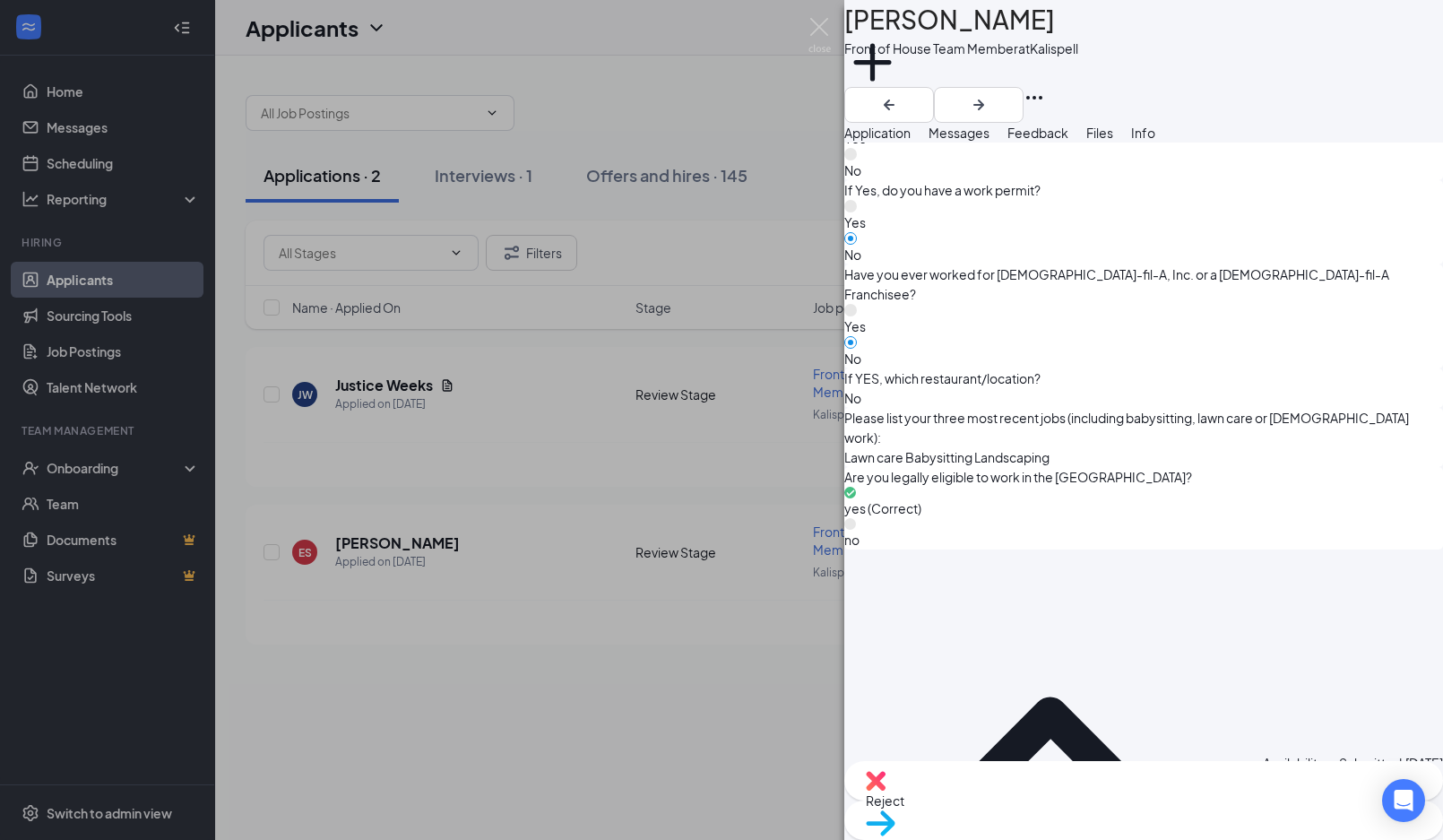
click at [1224, 836] on span "Move to stage" at bounding box center [1142, 846] width 555 height 20
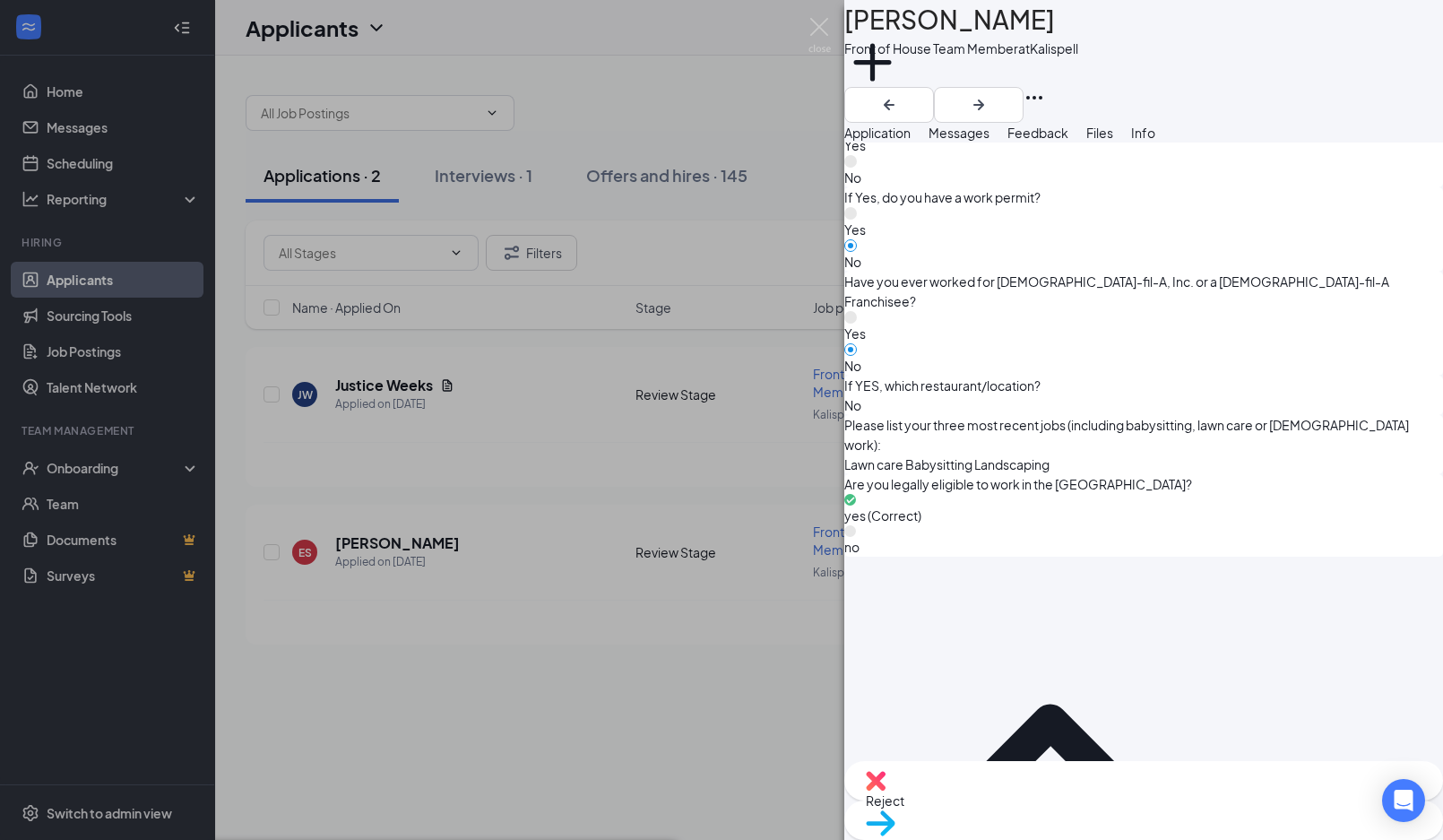
type input "Onsite Interview"
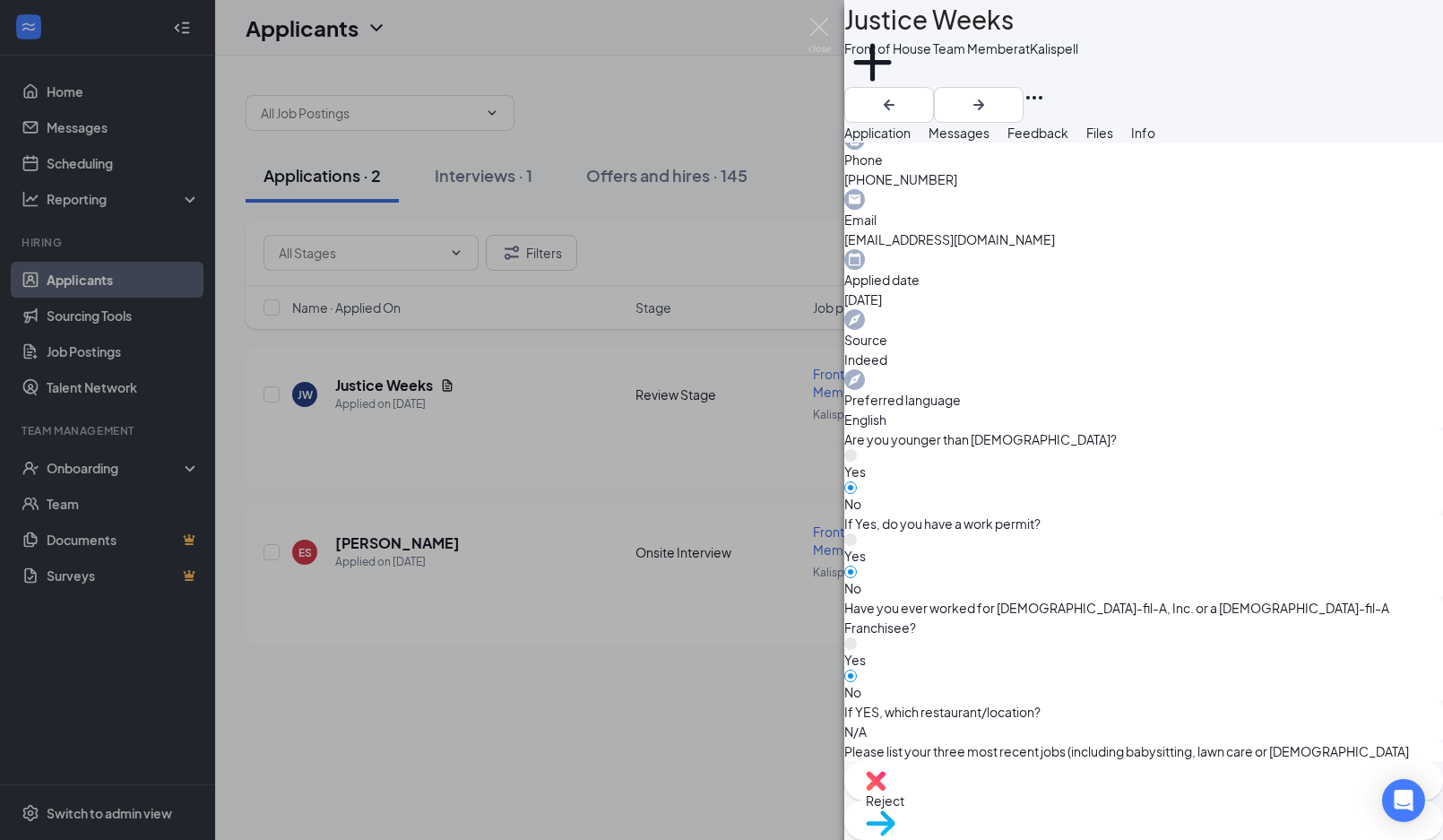
scroll to position [549, 0]
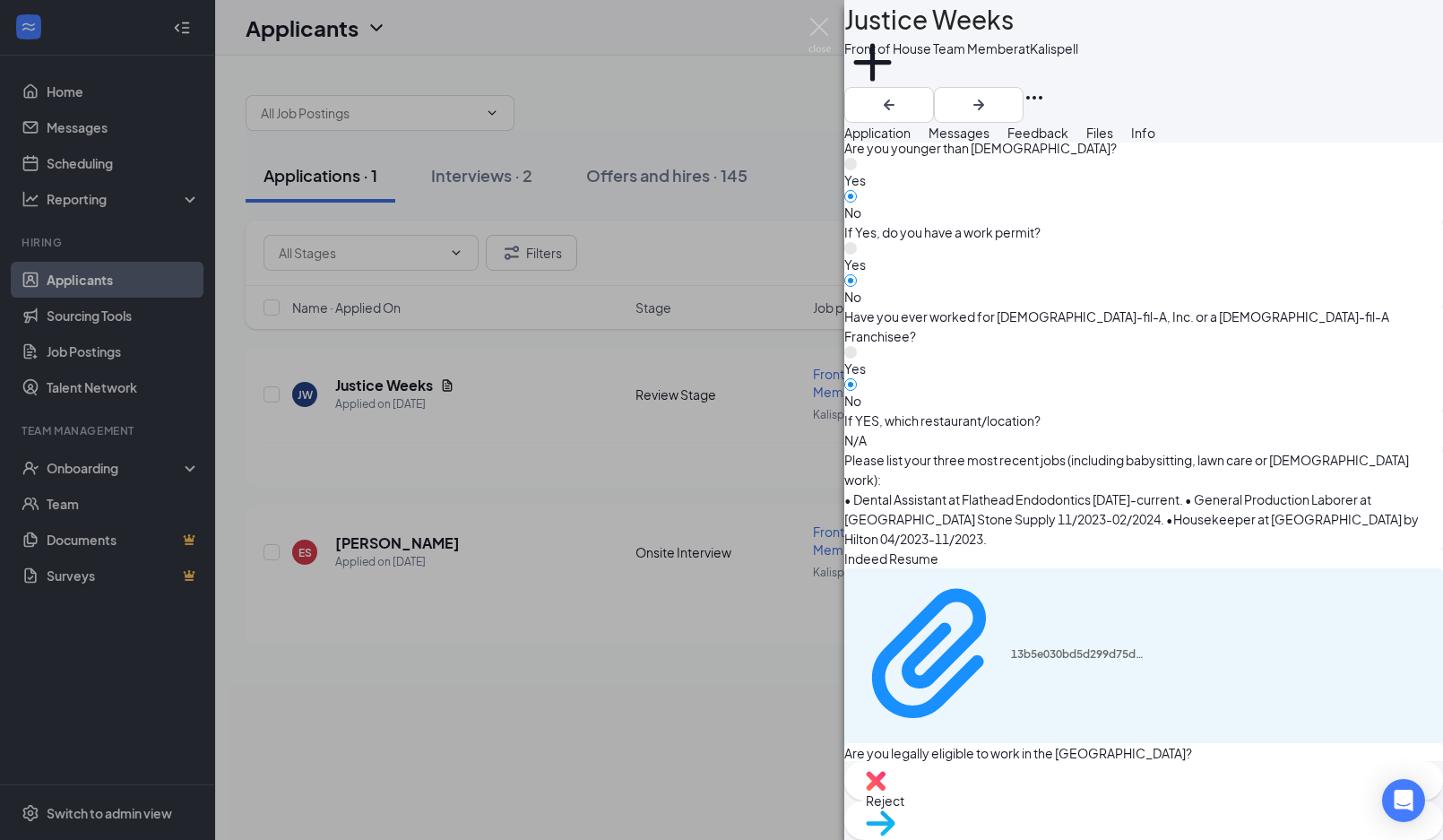
scroll to position [907, 0]
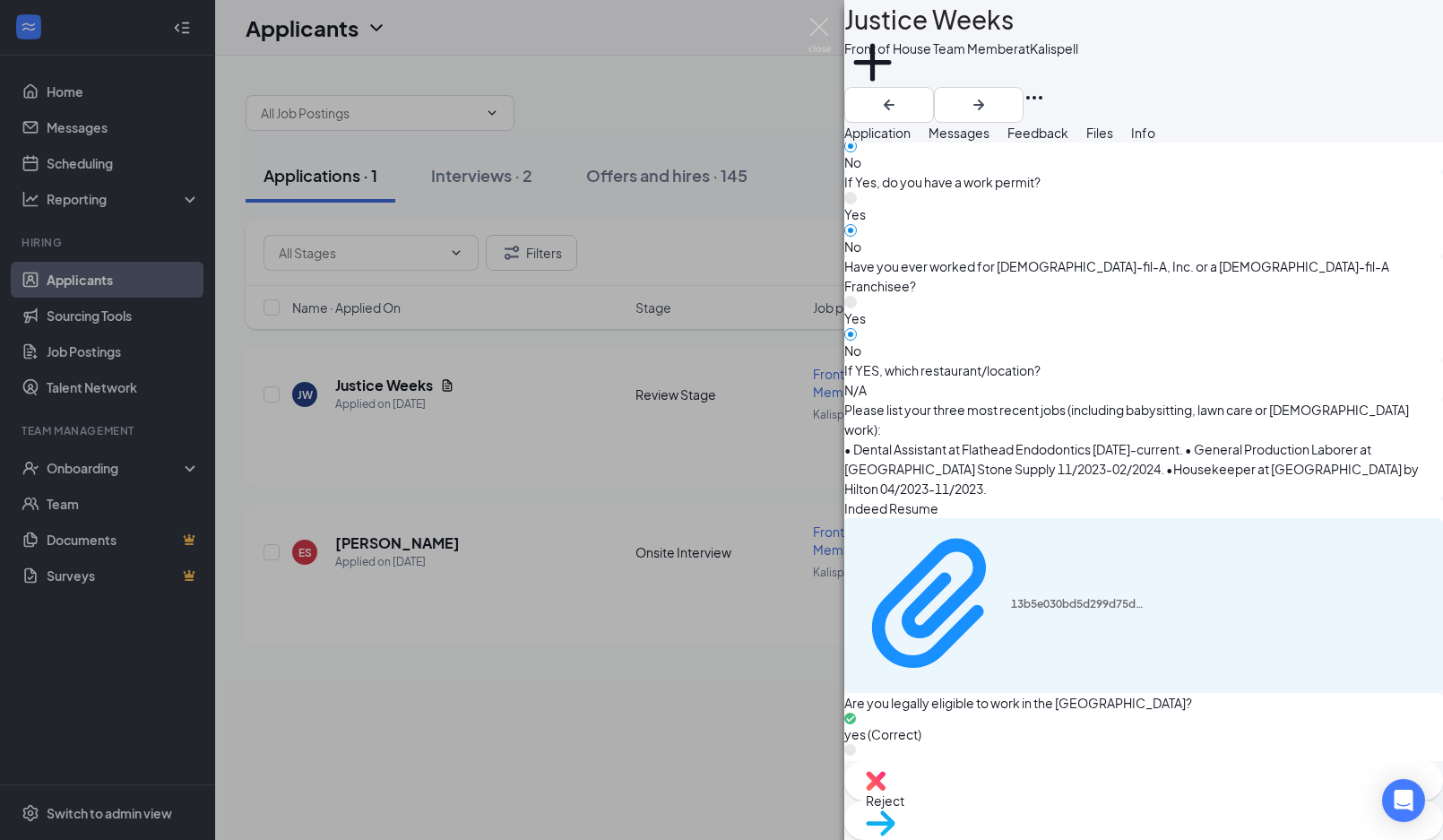
click at [1067, 795] on div "Reject" at bounding box center [1142, 780] width 598 height 39
checkbox input "true"
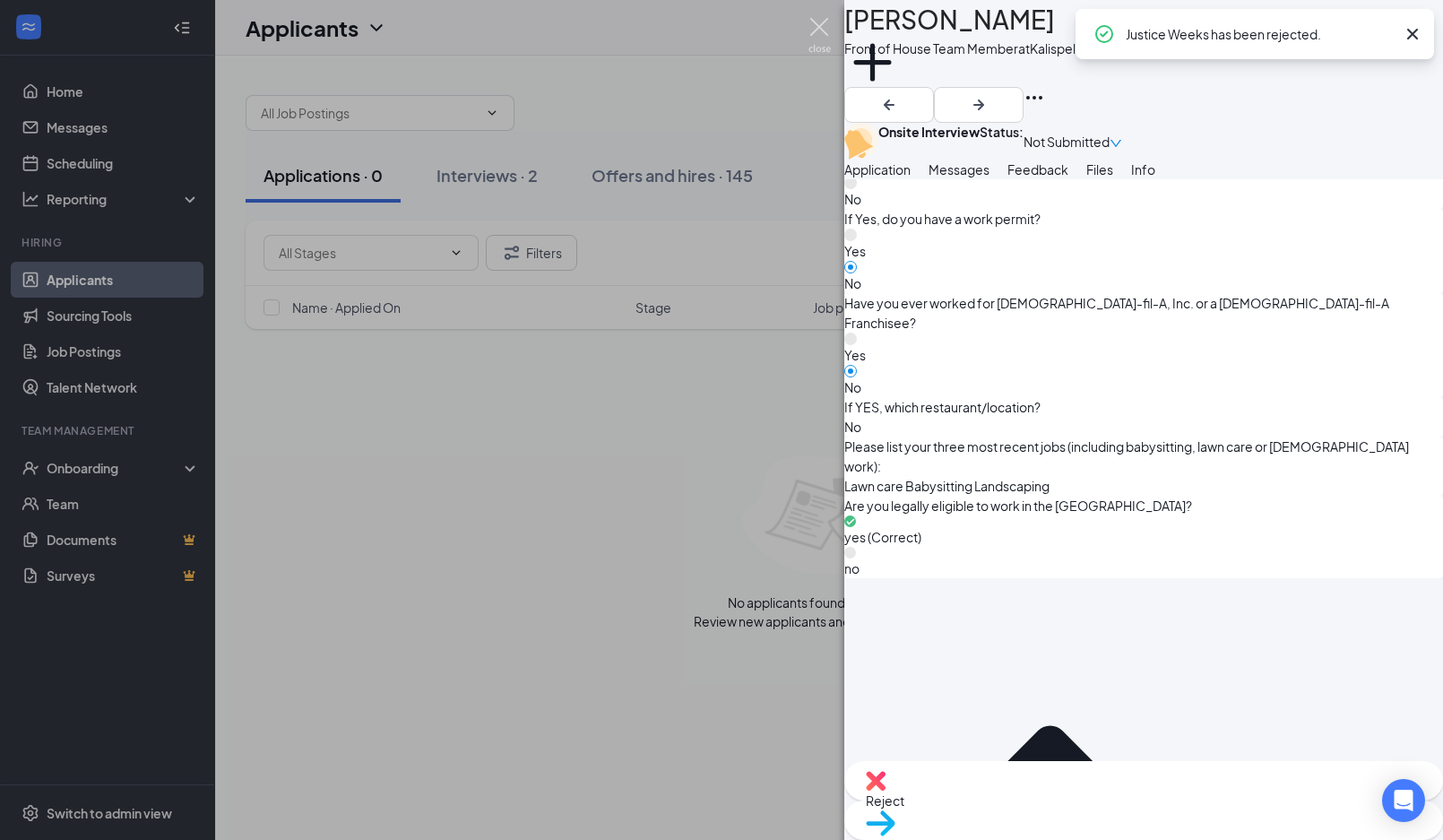
click at [817, 30] on img at bounding box center [820, 35] width 22 height 35
